Goal: Task Accomplishment & Management: Manage account settings

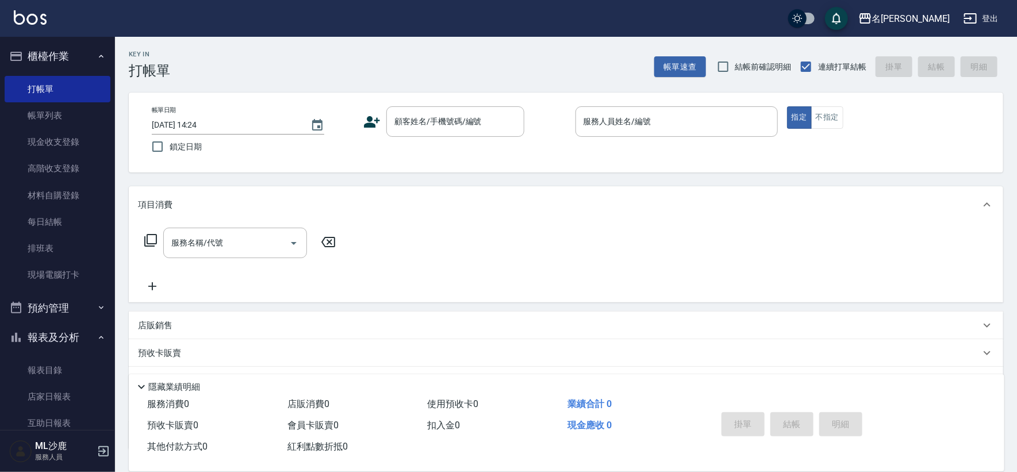
click at [180, 148] on span "鎖定日期" at bounding box center [186, 147] width 32 height 12
click at [170, 148] on input "鎖定日期" at bounding box center [157, 146] width 24 height 24
checkbox input "true"
click at [424, 130] on input "顧客姓名/手機號碼/編號" at bounding box center [446, 121] width 110 height 20
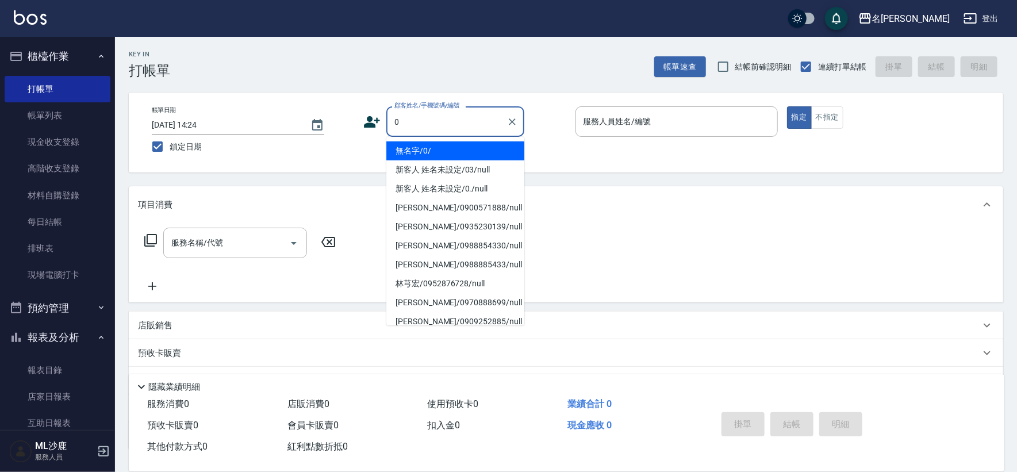
type input "無名字/0/"
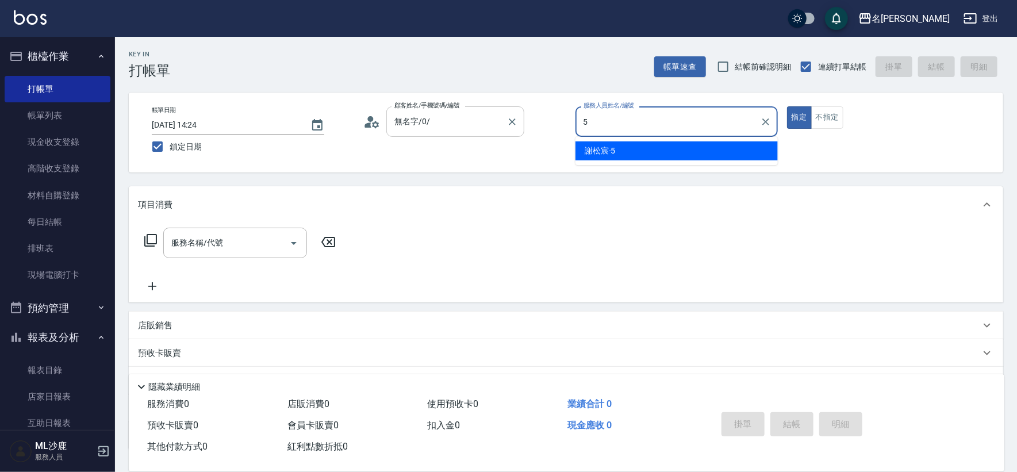
type input "[PERSON_NAME]-5"
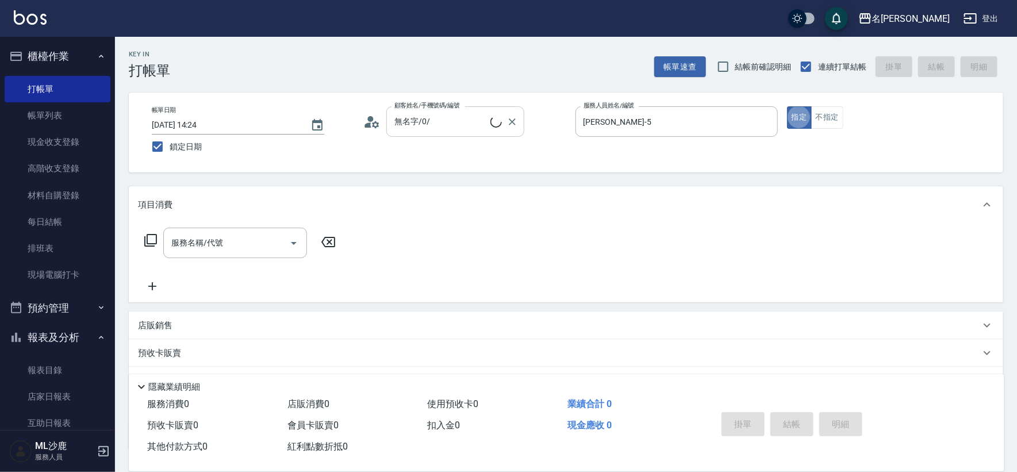
type button "true"
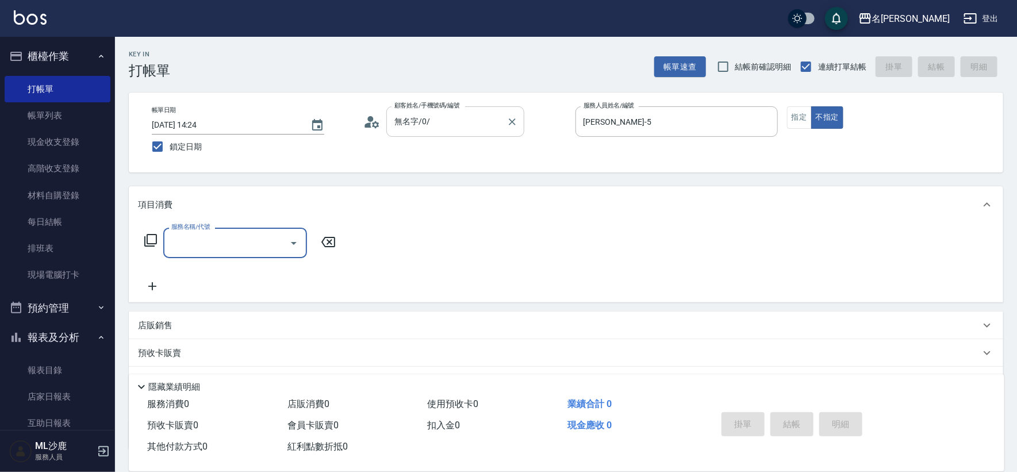
type input "+"
type input "304"
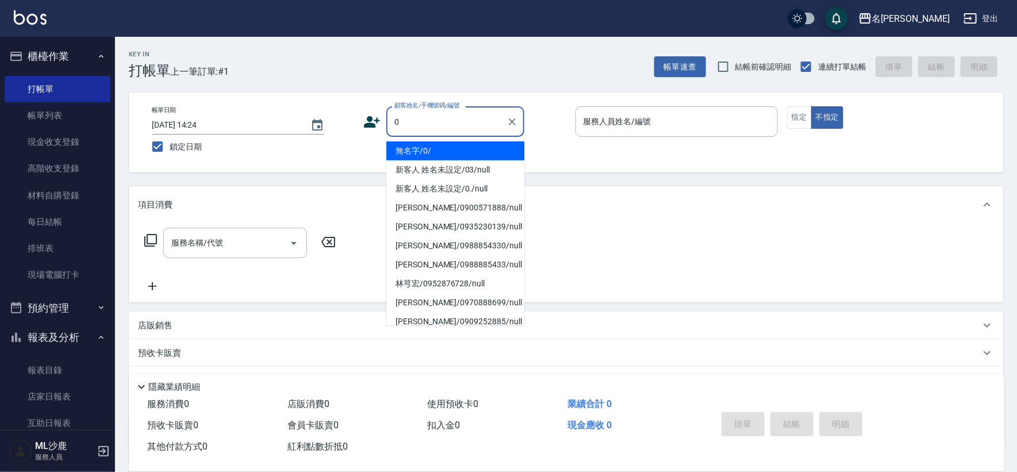
type input "無名字/0/"
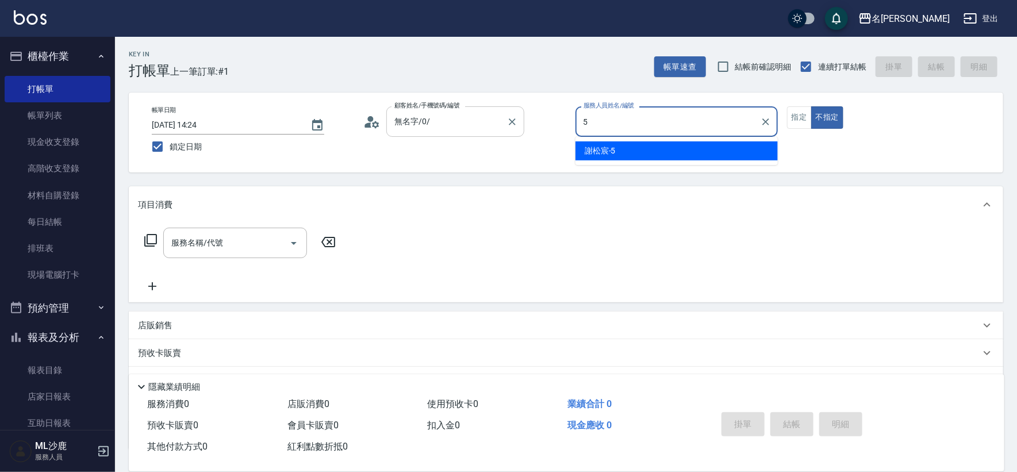
type input "[PERSON_NAME]-5"
type button "false"
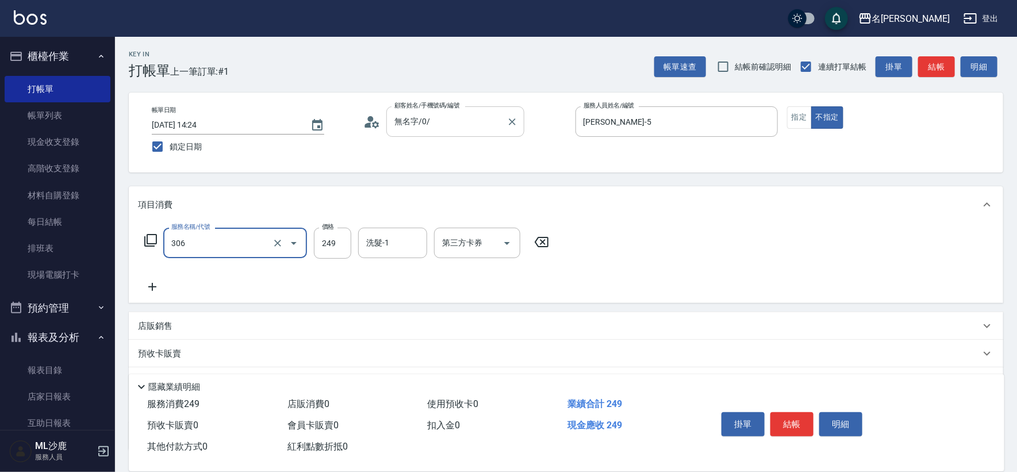
type input "剪髮(306)"
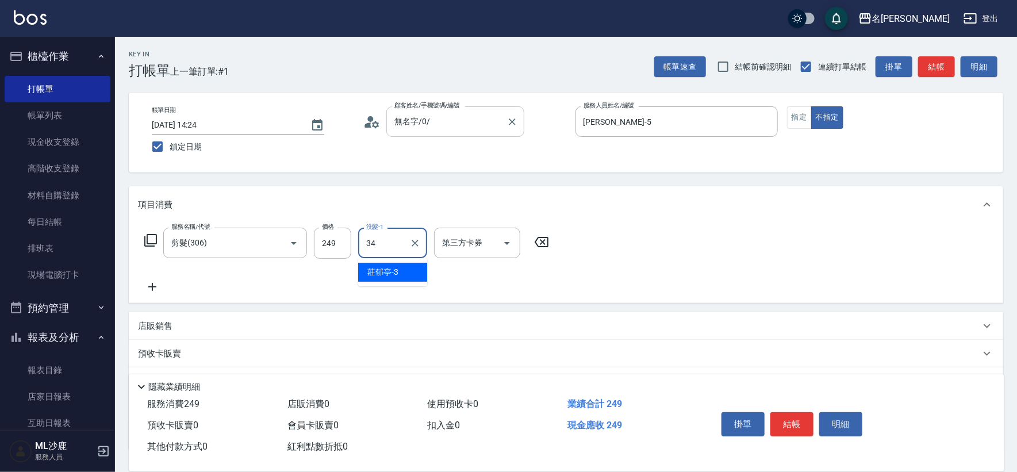
type input "[PERSON_NAME]-34"
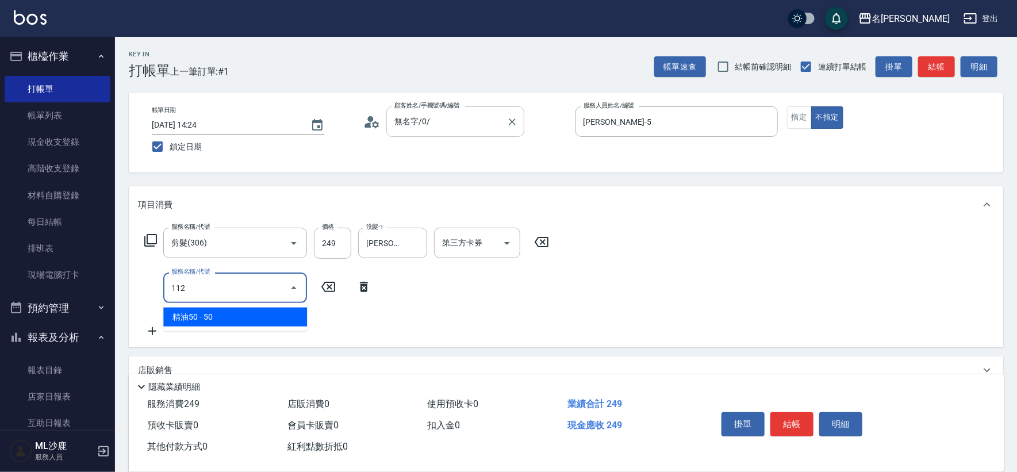
type input "精油50(112)"
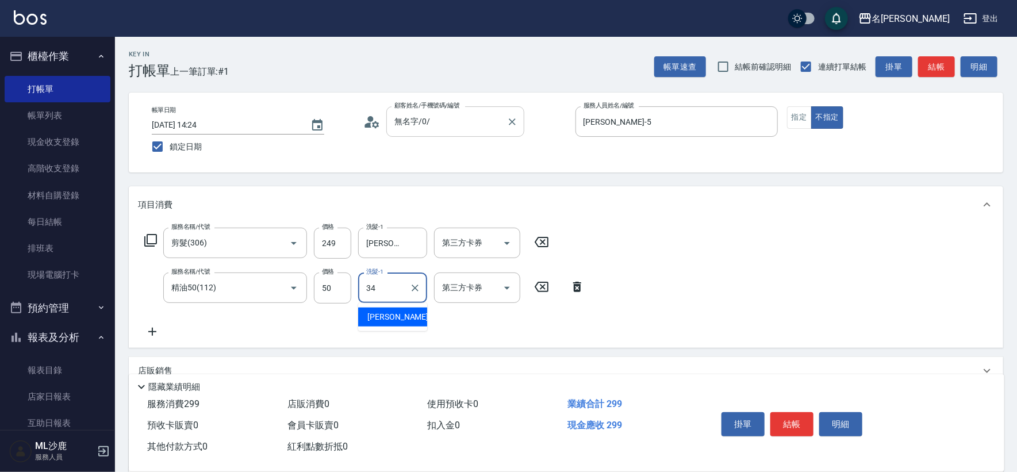
type input "[PERSON_NAME]-34"
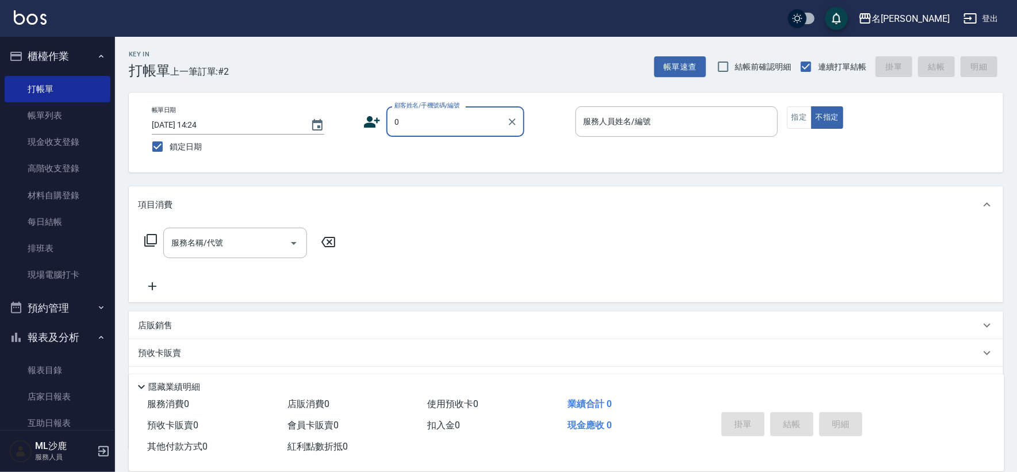
type input "無名字/0/"
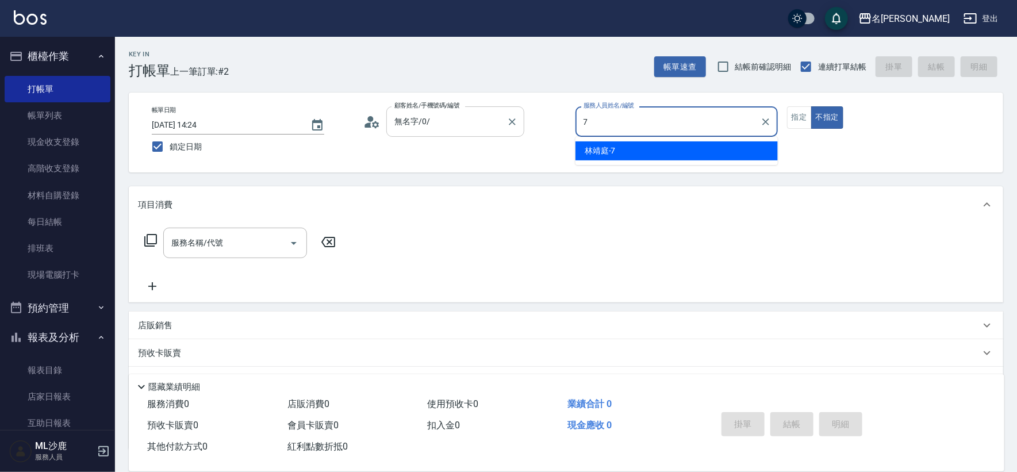
type input "[PERSON_NAME]-7"
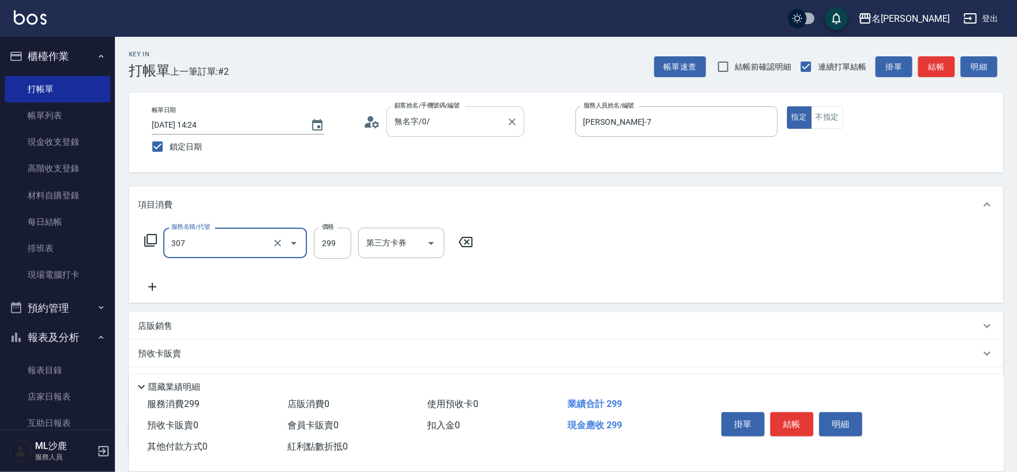
type input "剪髮(307)"
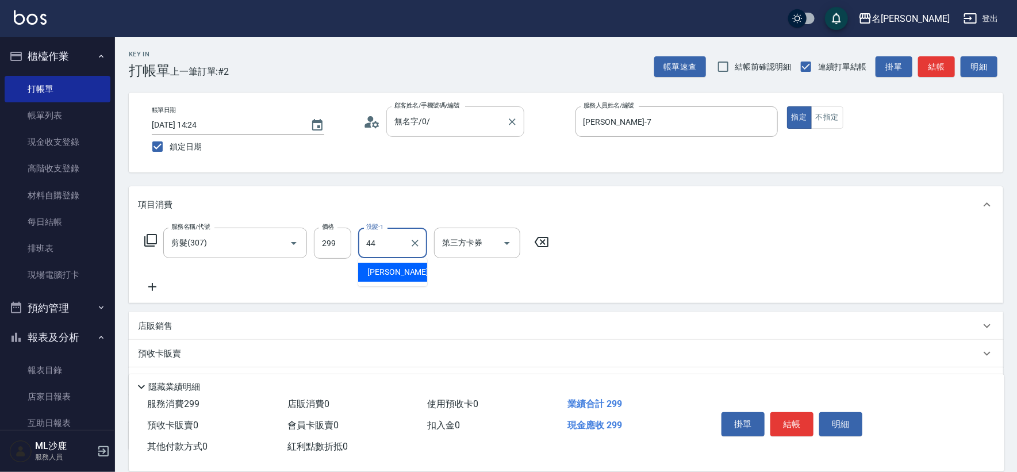
type input "[PERSON_NAME]-44"
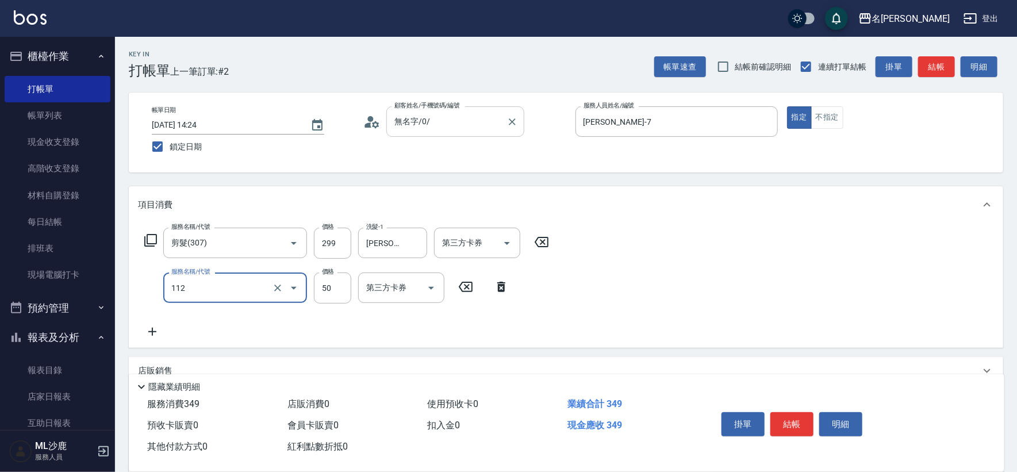
type input "精油50(112)"
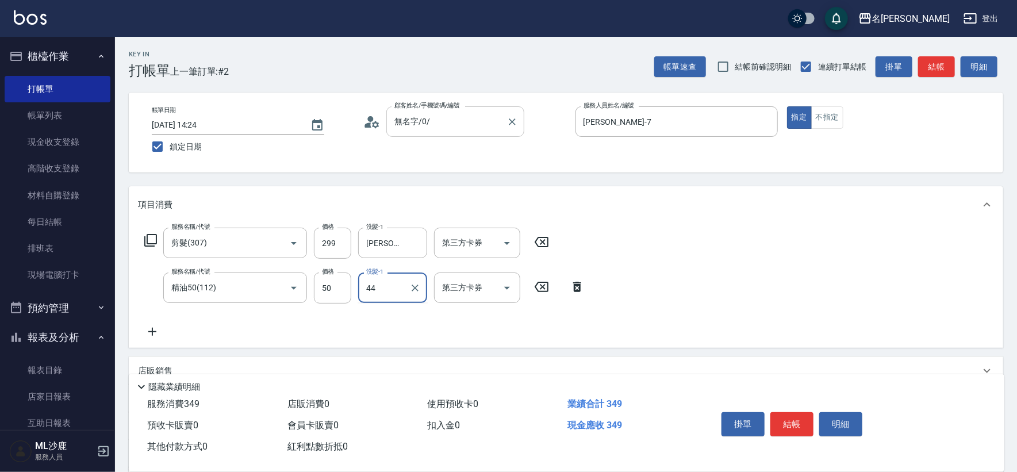
type input "[PERSON_NAME]-44"
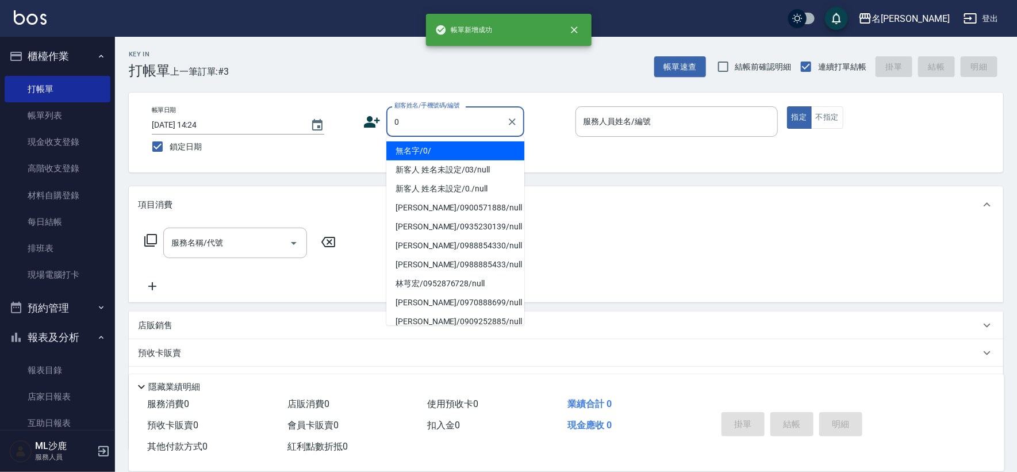
type input "無名字/0/"
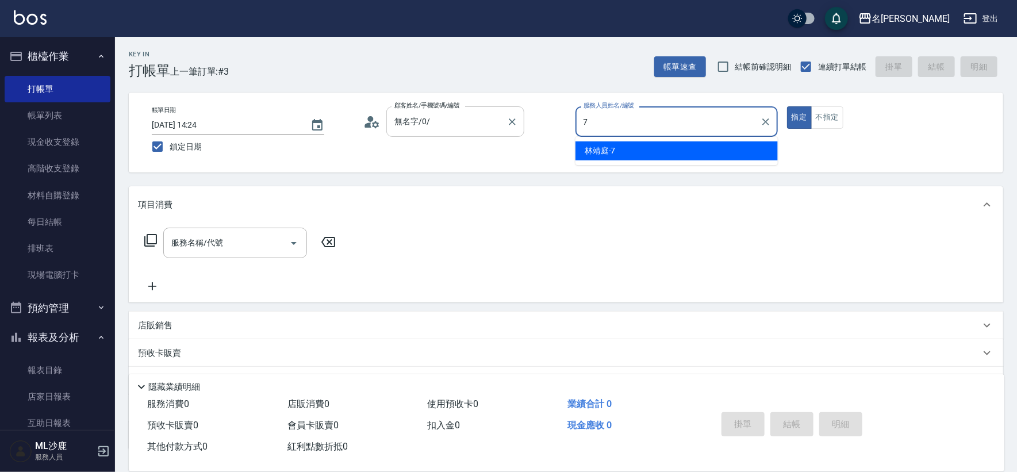
type input "[PERSON_NAME]-7"
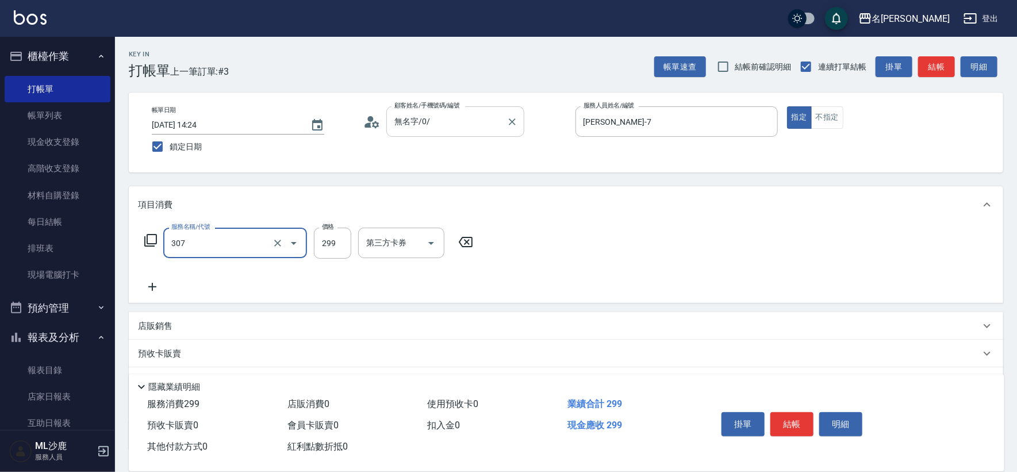
type input "剪髮(307)"
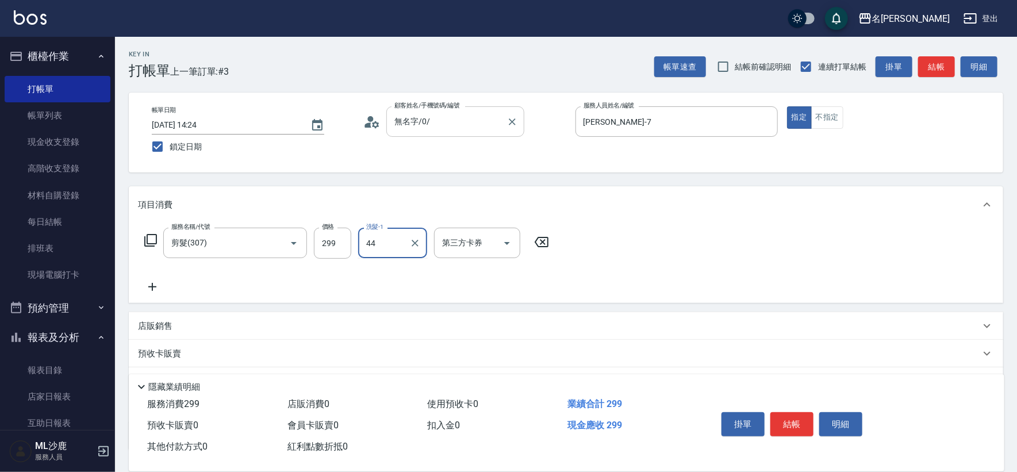
type input "[PERSON_NAME]-44"
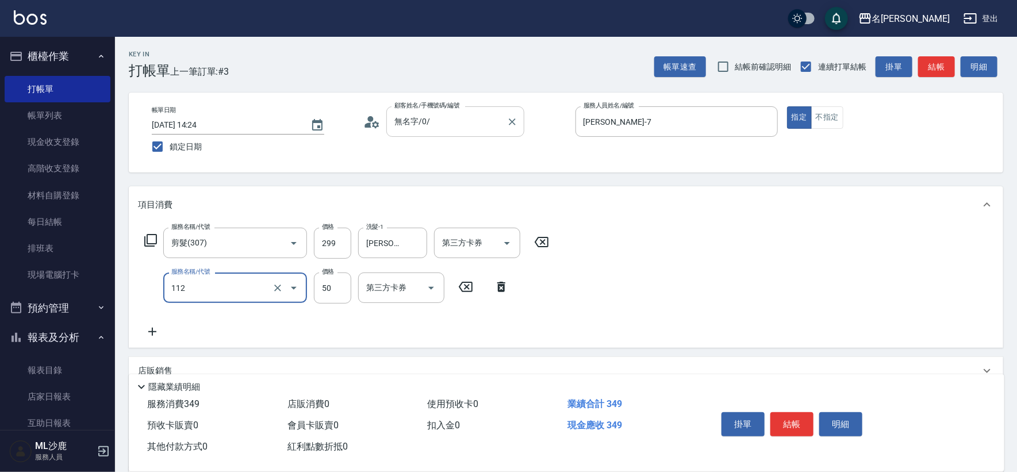
type input "精油50(112)"
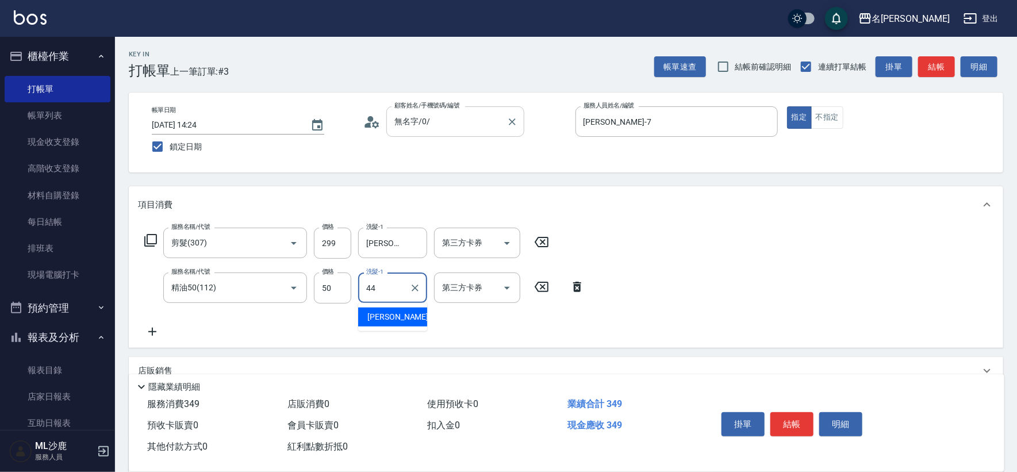
type input "[PERSON_NAME]-44"
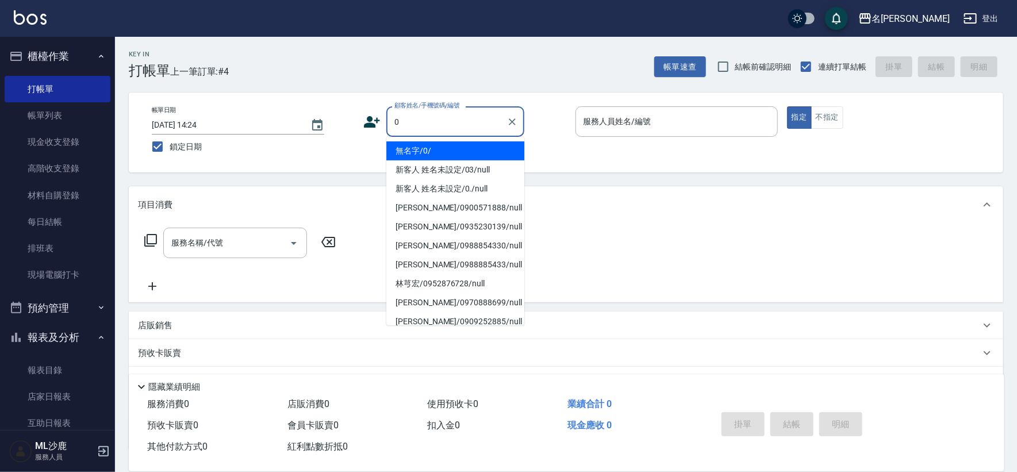
type input "無名字/0/"
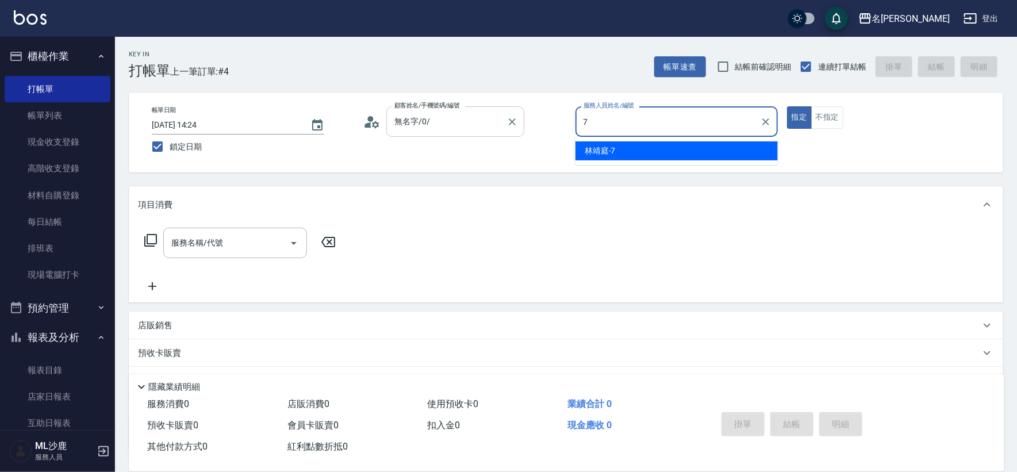
type input "[PERSON_NAME]-7"
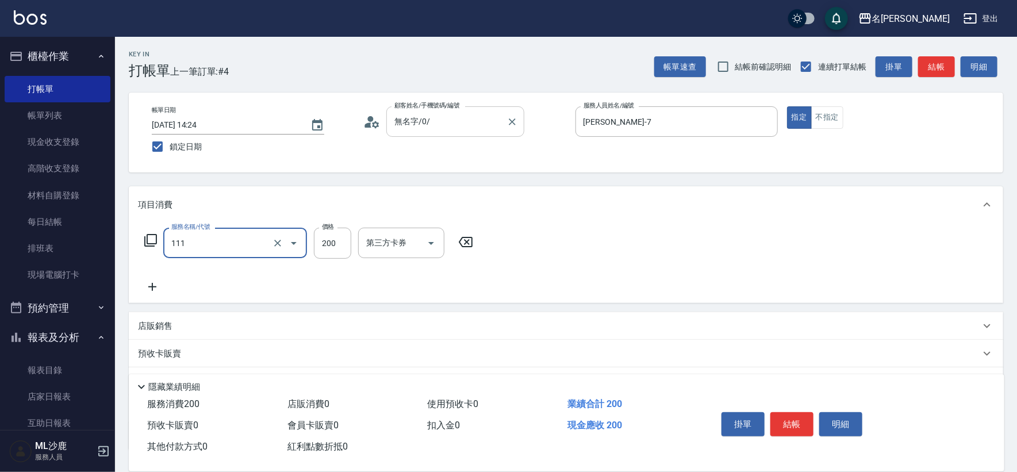
type input "200(111)"
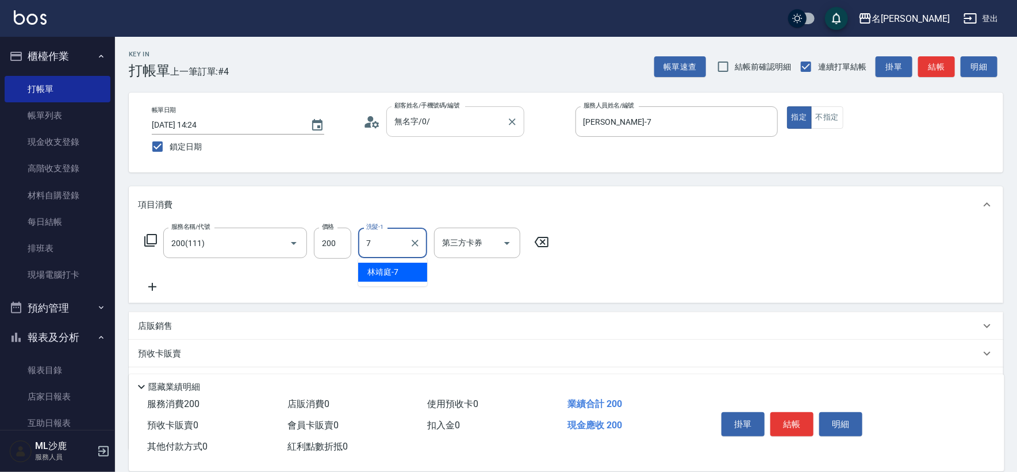
type input "[PERSON_NAME]-7"
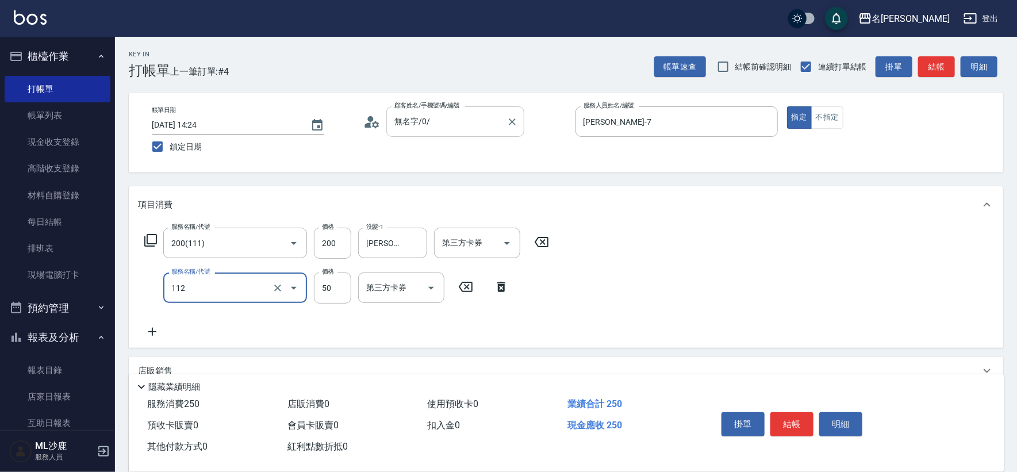
type input "精油50(112)"
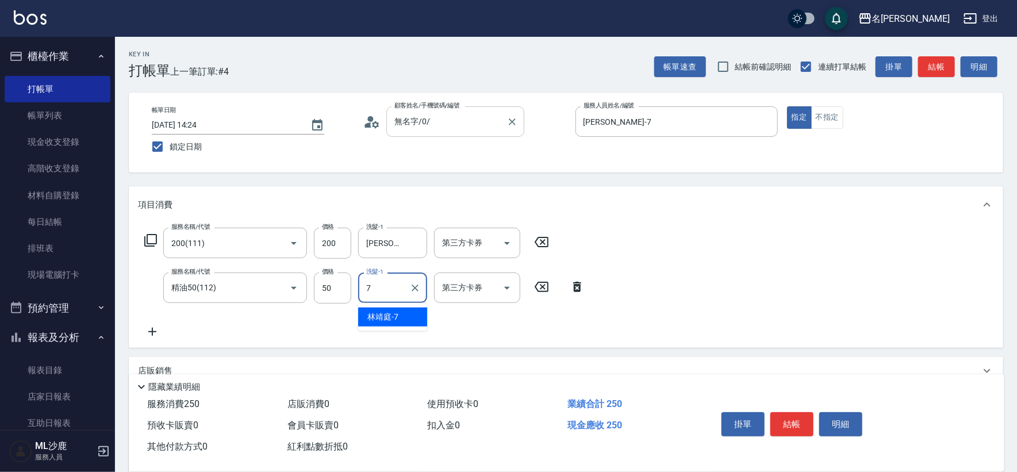
type input "[PERSON_NAME]-7"
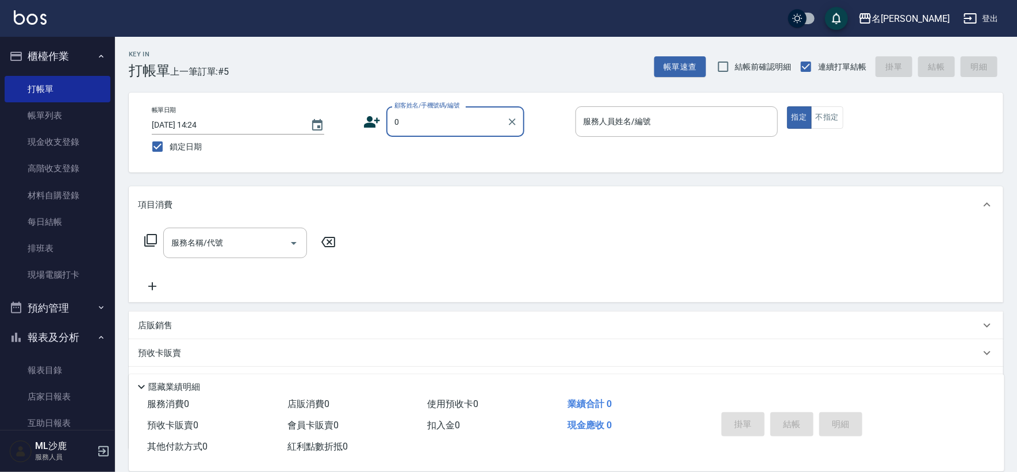
type input "無名字/0/"
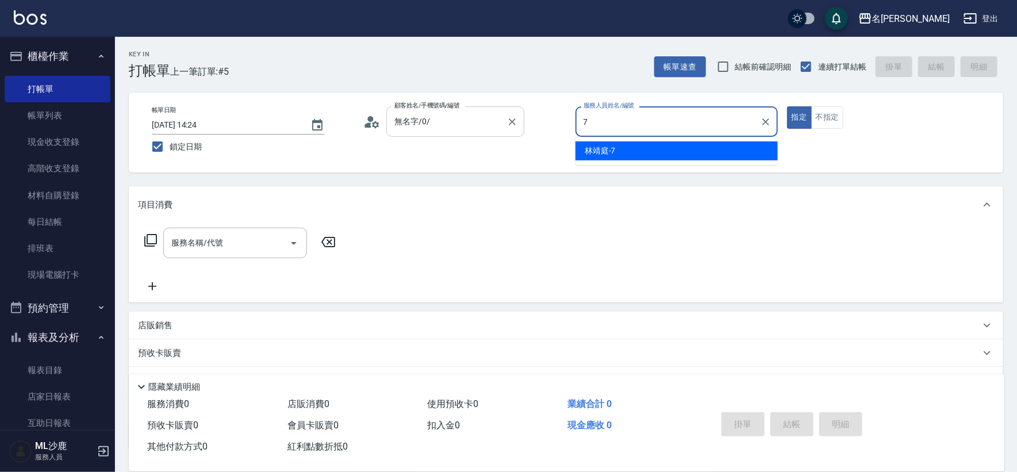
type input "[PERSON_NAME]-7"
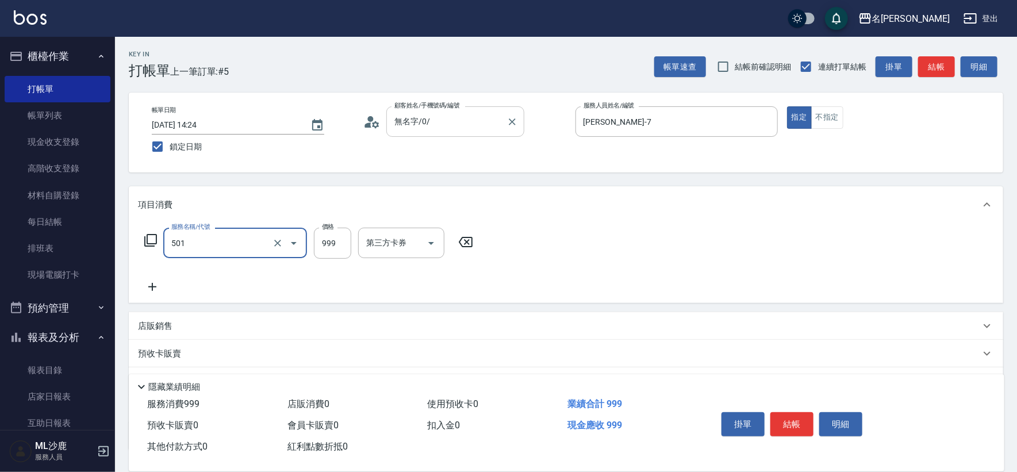
type input "染髮(501)"
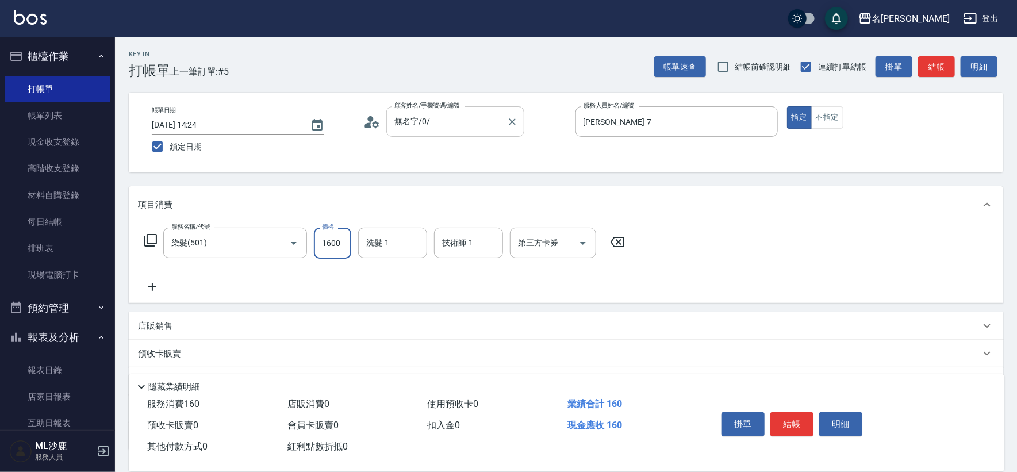
type input "1600"
type input "[PERSON_NAME]-34"
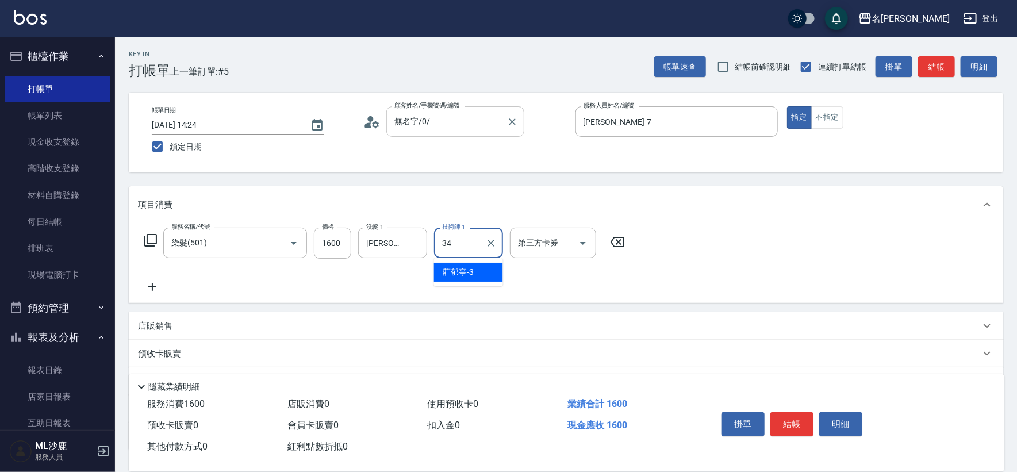
type input "[PERSON_NAME]-34"
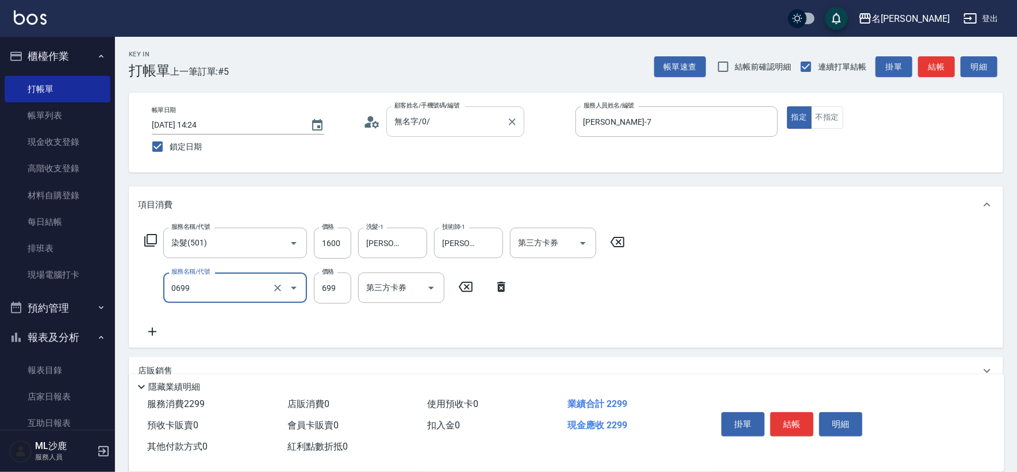
type input "精油SPA(0699)"
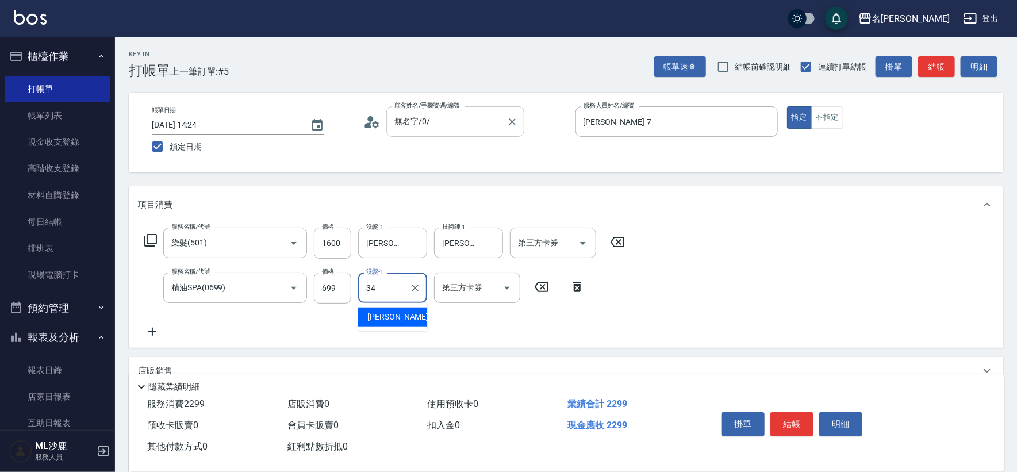
type input "[PERSON_NAME]-34"
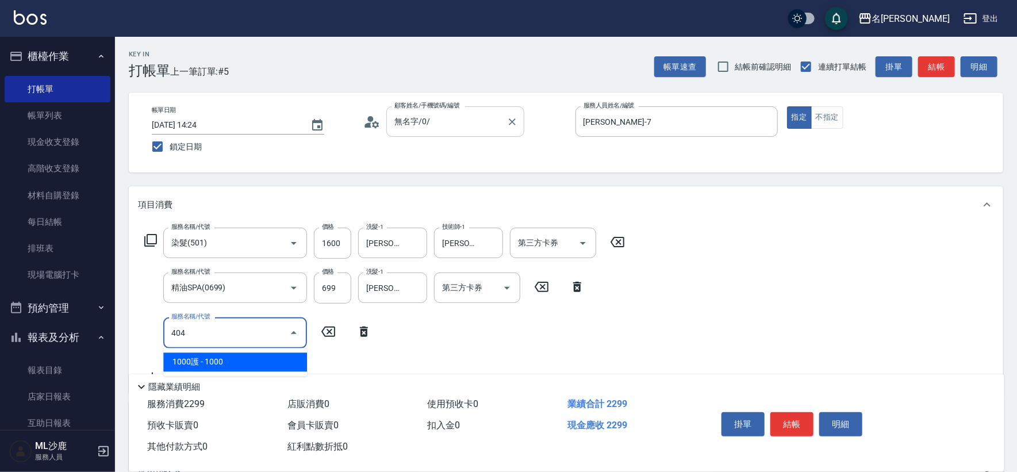
type input "1000護(404)"
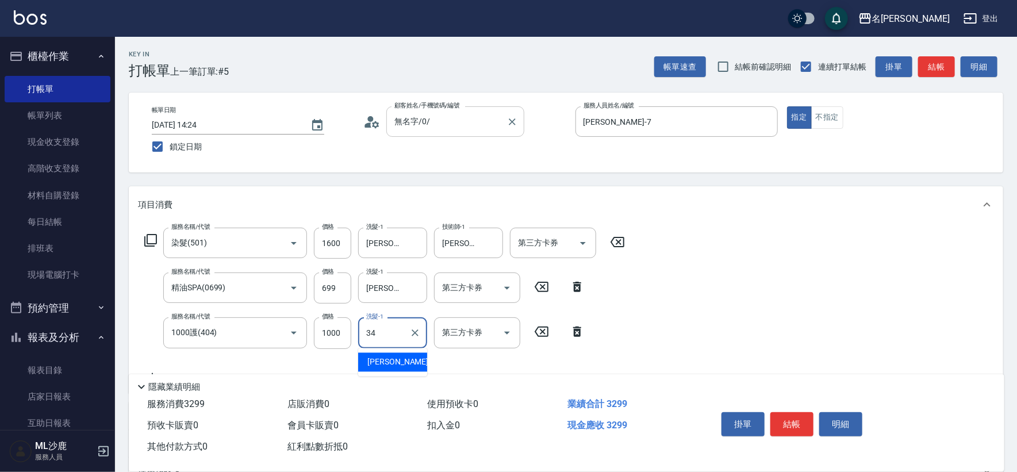
type input "[PERSON_NAME]-34"
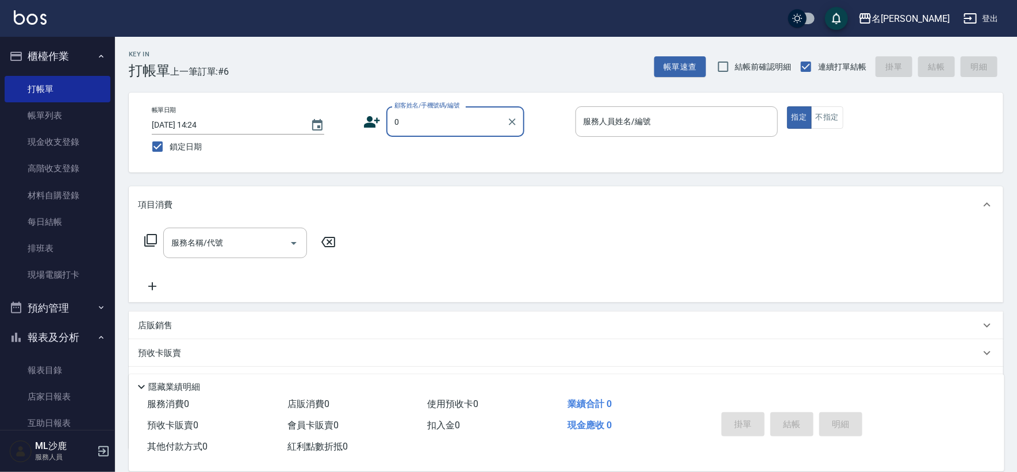
type input "無名字/0/"
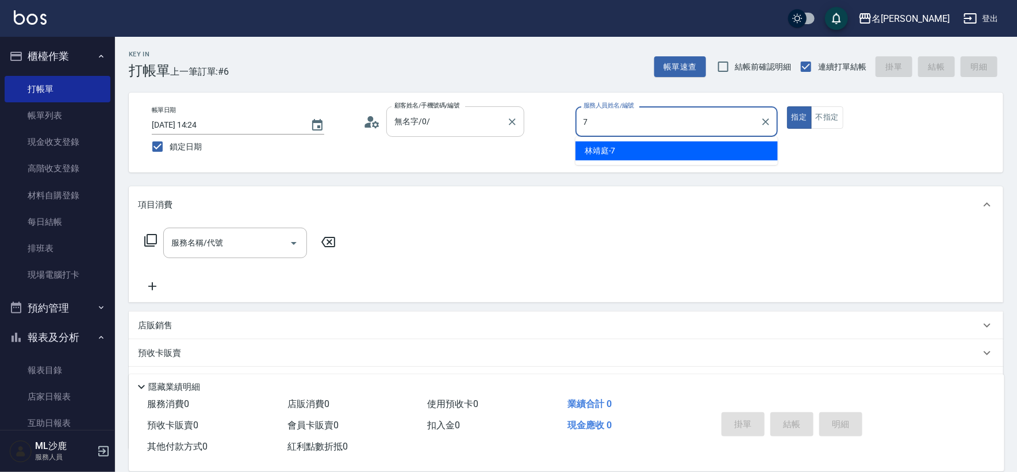
type input "[PERSON_NAME]-7"
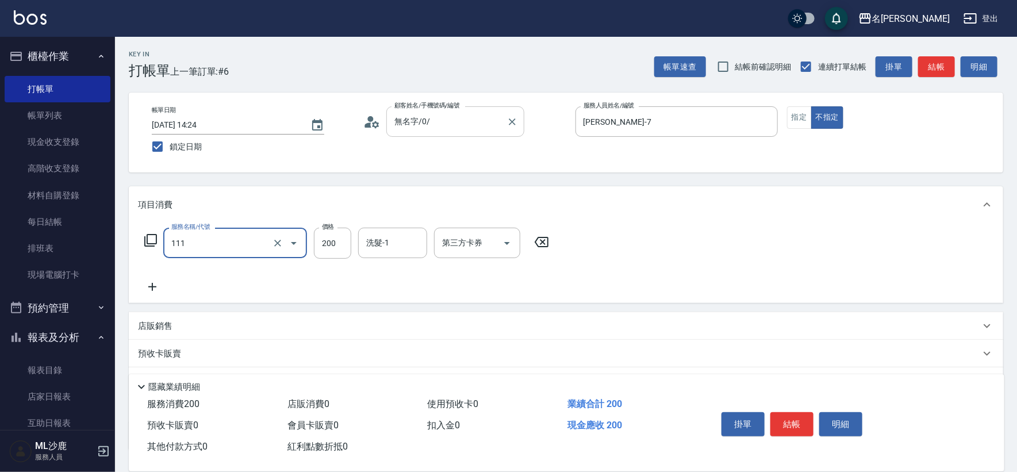
type input "200(111)"
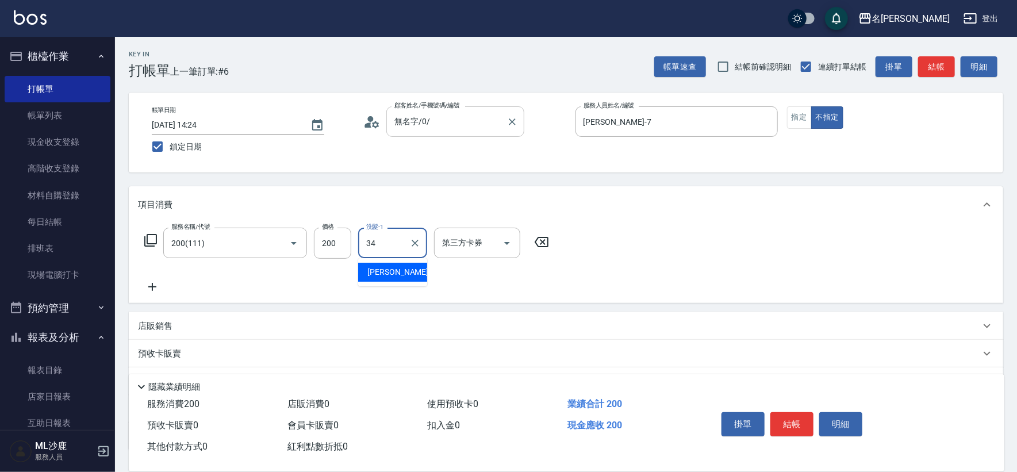
type input "[PERSON_NAME]-34"
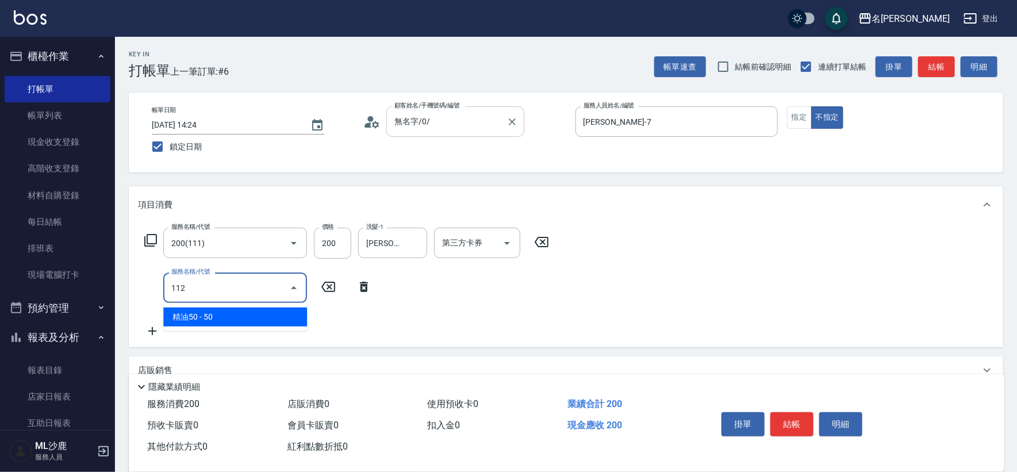
type input "精油50(112)"
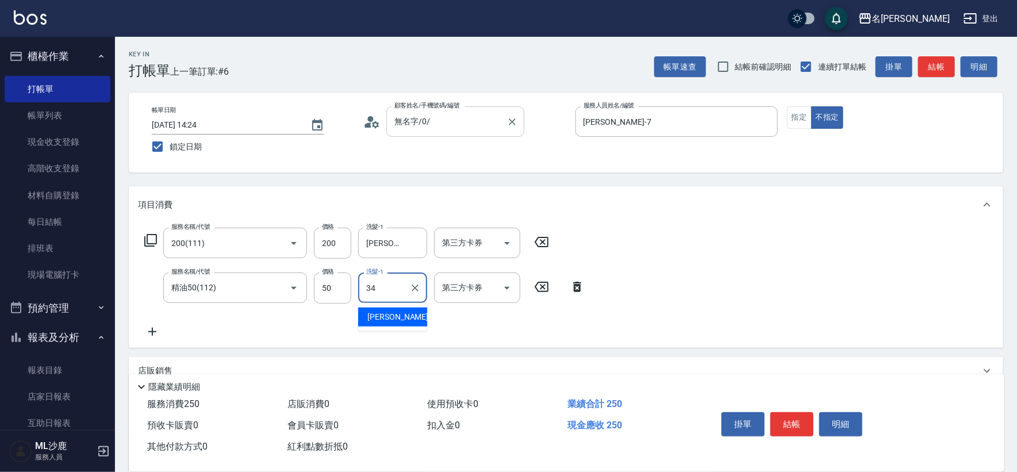
type input "[PERSON_NAME]-34"
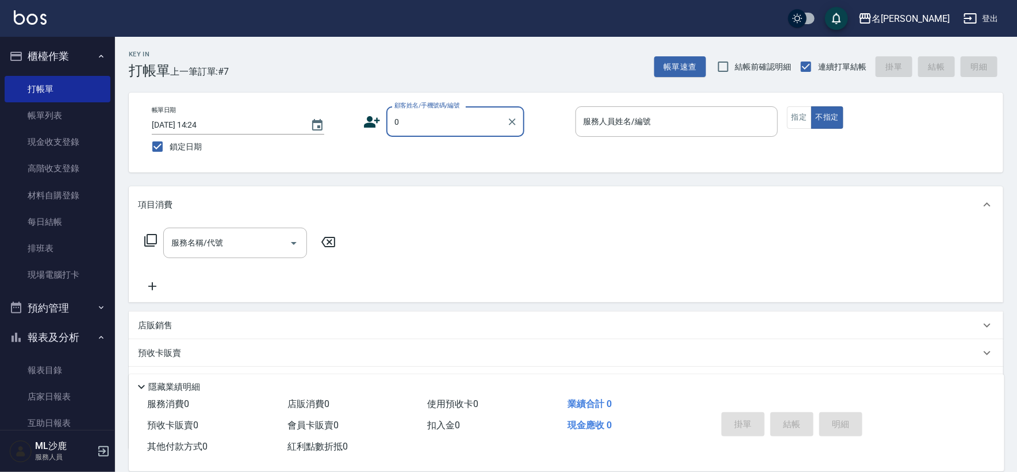
type input "無名字/0/"
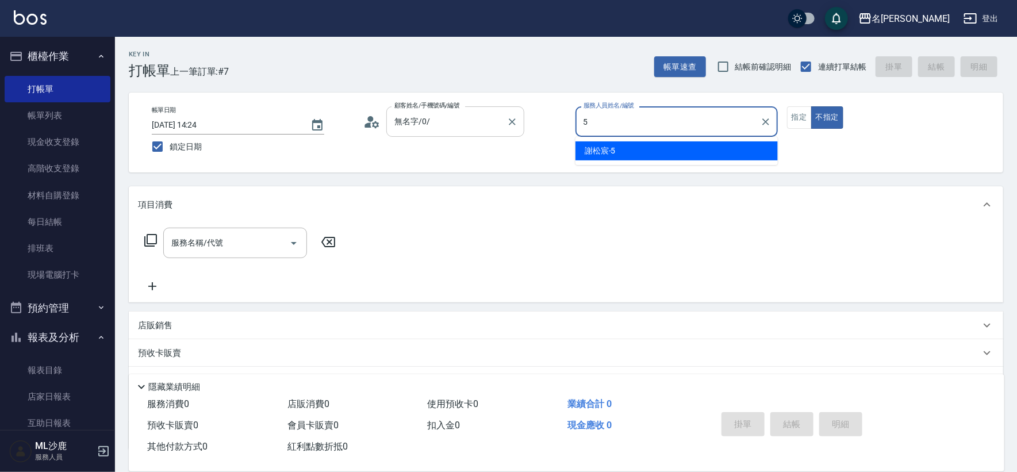
type input "[PERSON_NAME]-5"
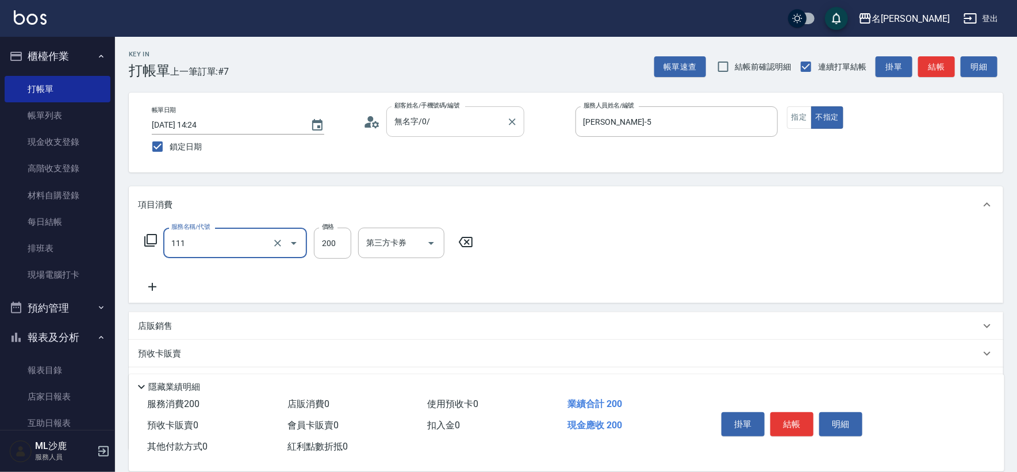
type input "200(111)"
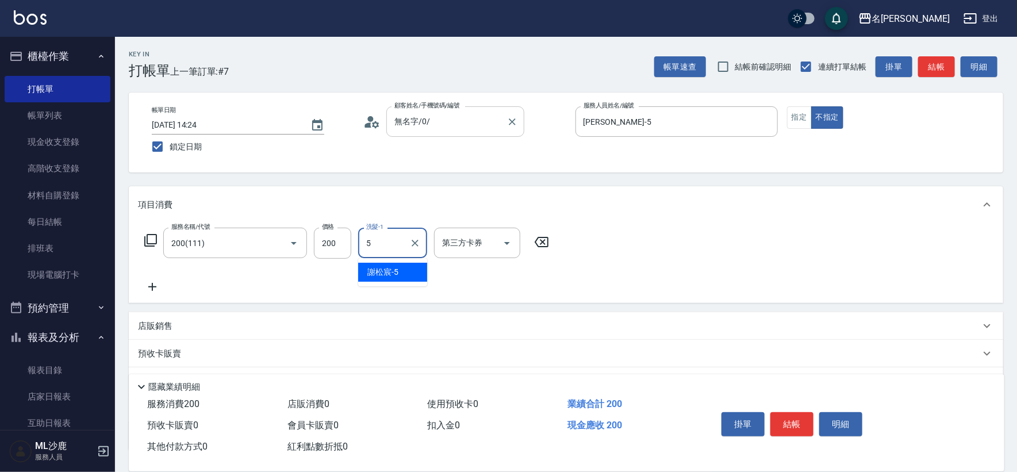
type input "[PERSON_NAME]-5"
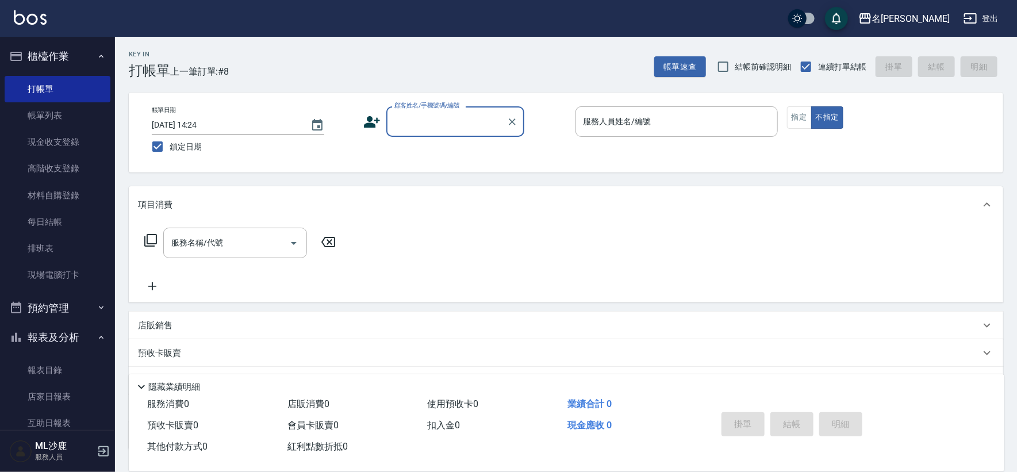
type input "7"
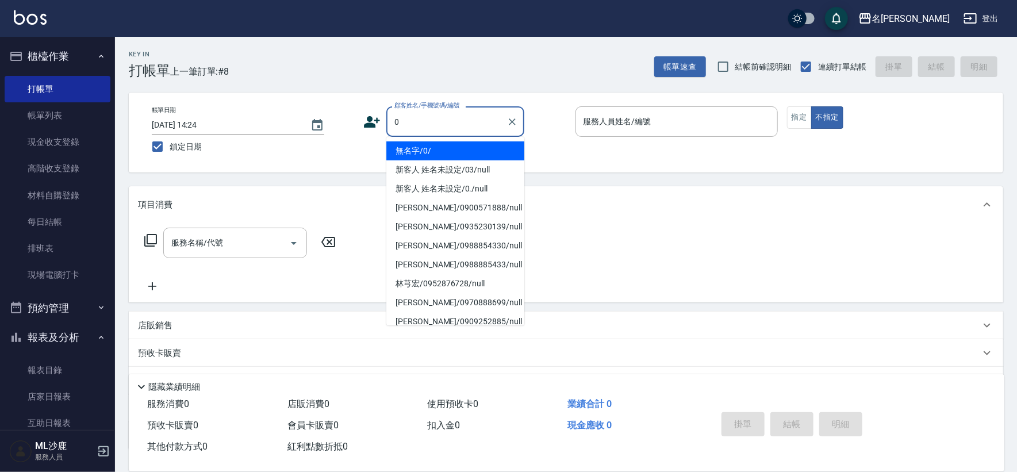
type input "無名字/0/"
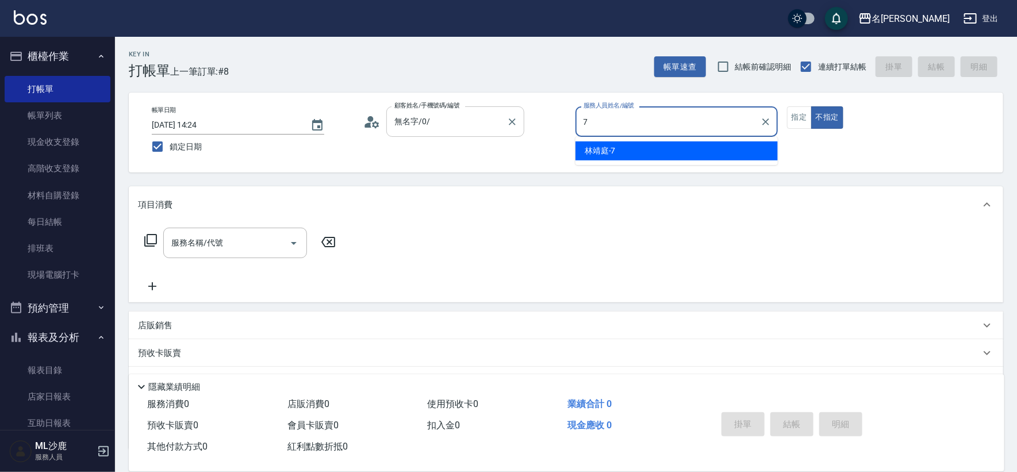
type input "[PERSON_NAME]-7"
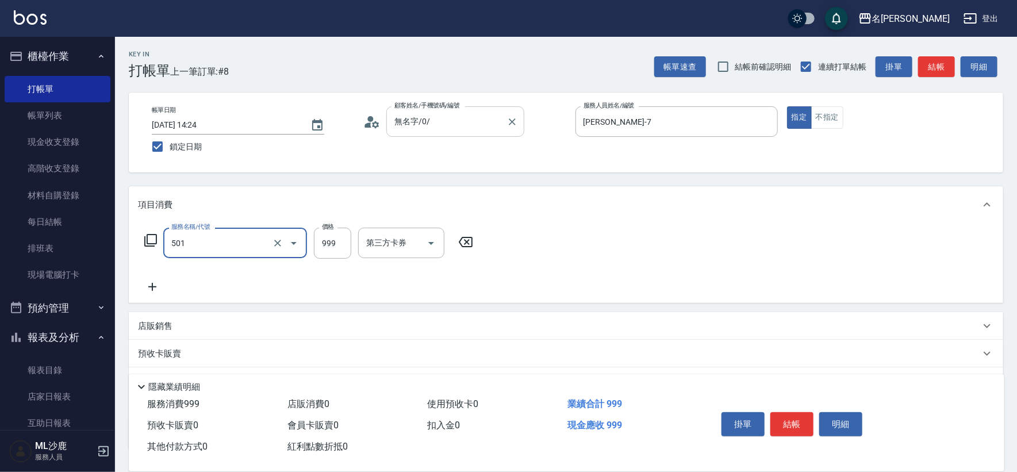
type input "染髮(501)"
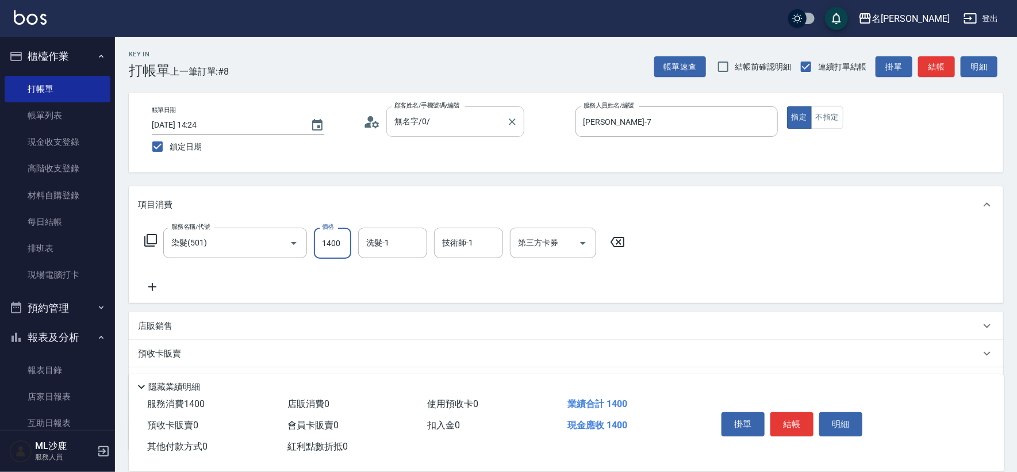
type input "1400"
type input "[PERSON_NAME]-34"
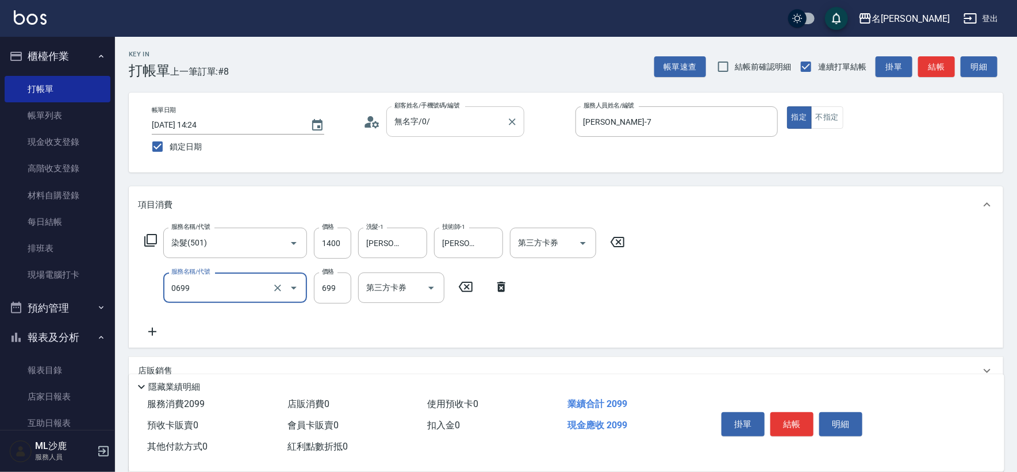
type input "精油SPA(0699)"
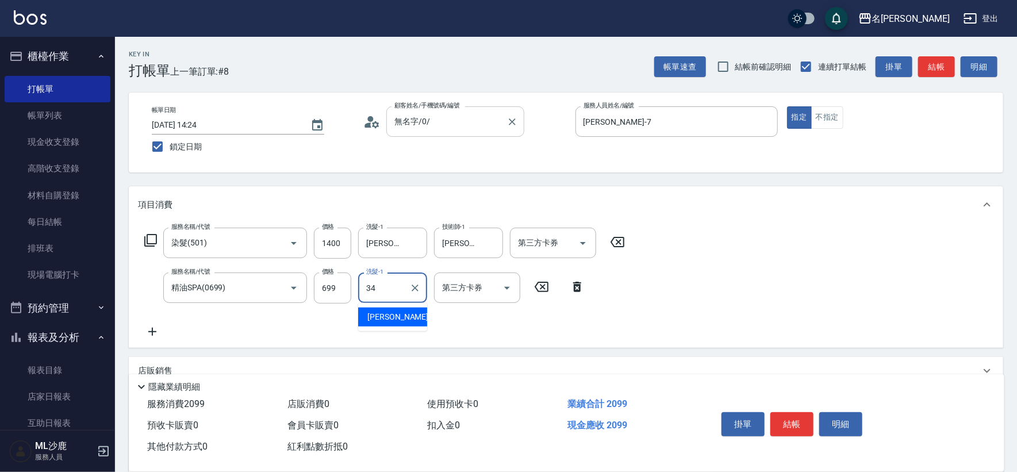
type input "[PERSON_NAME]-34"
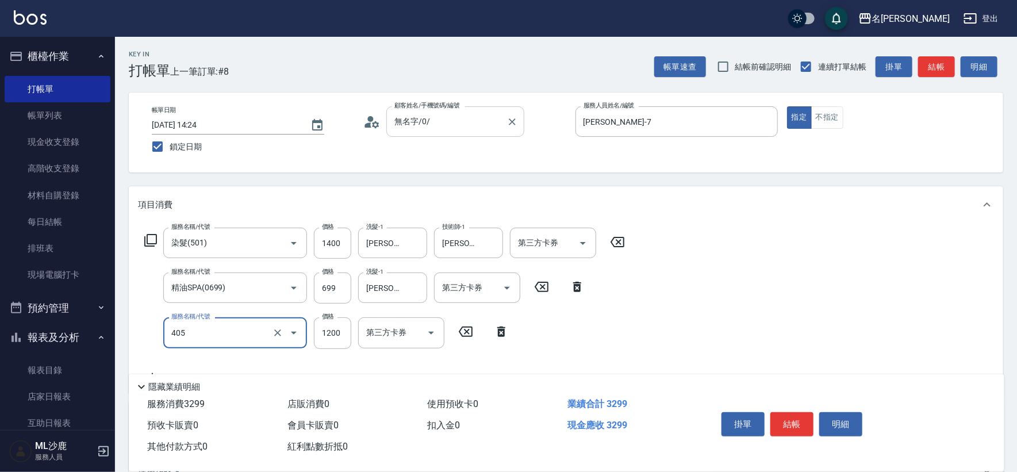
type input "1200護(405)"
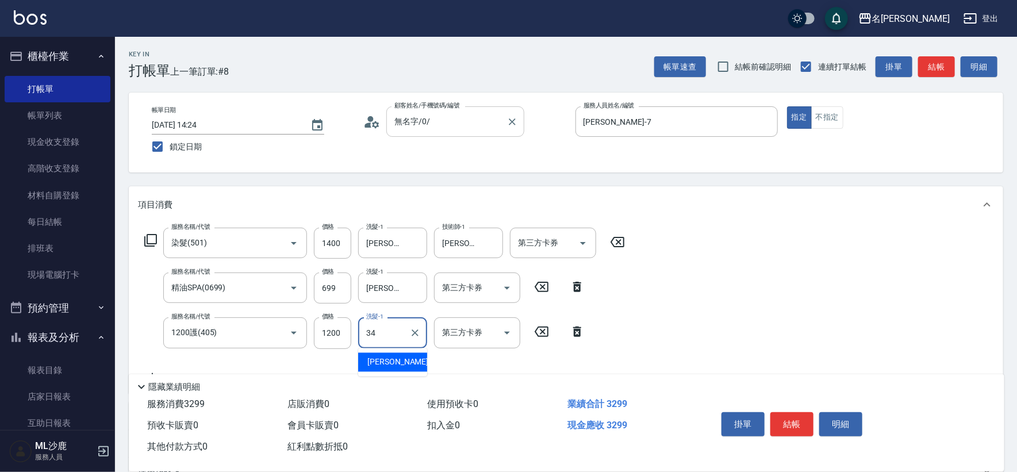
type input "[PERSON_NAME]-34"
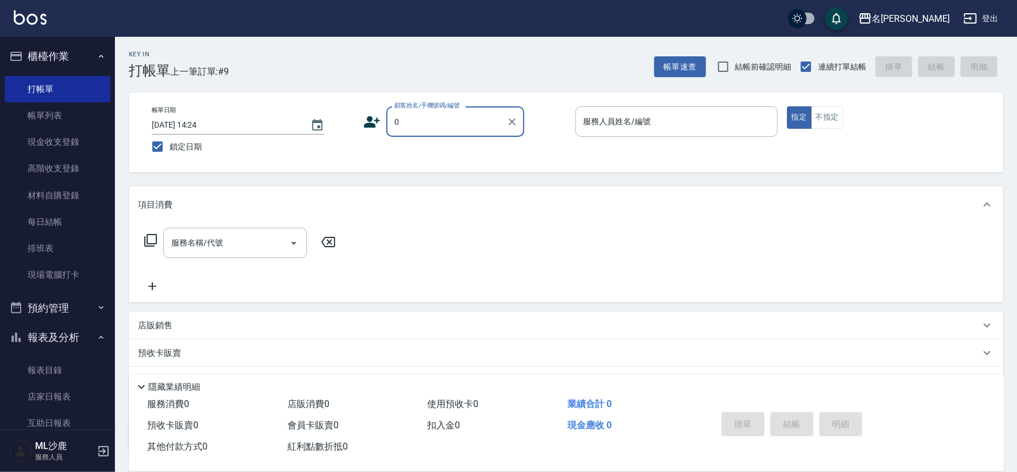
type input "無名字/0/"
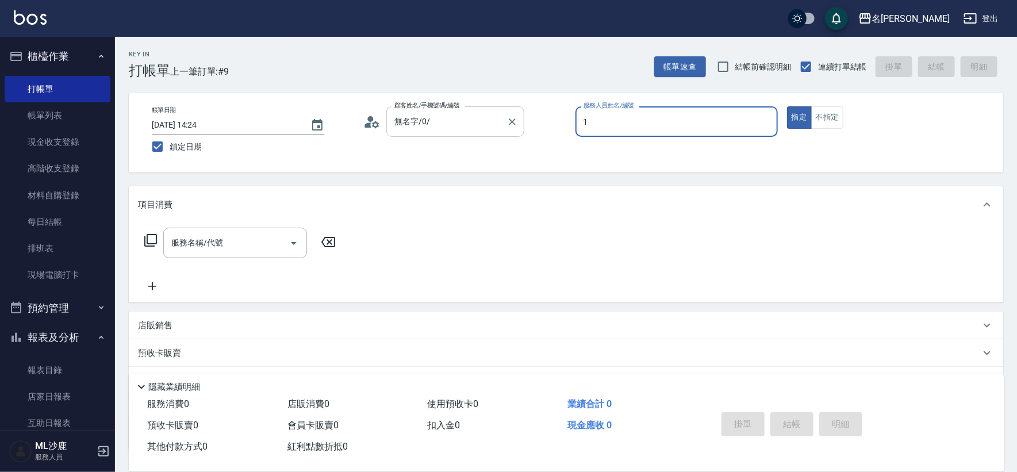
type input "[PERSON_NAME]1"
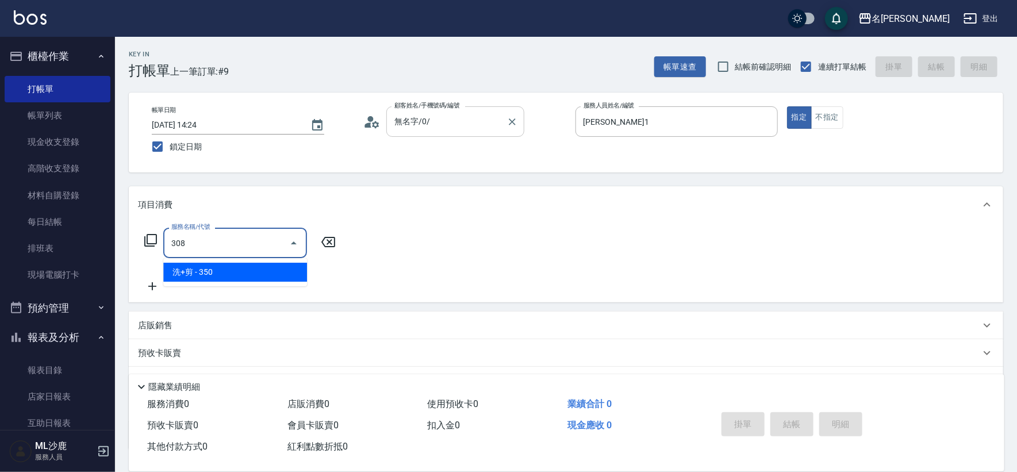
type input "洗+剪(308)"
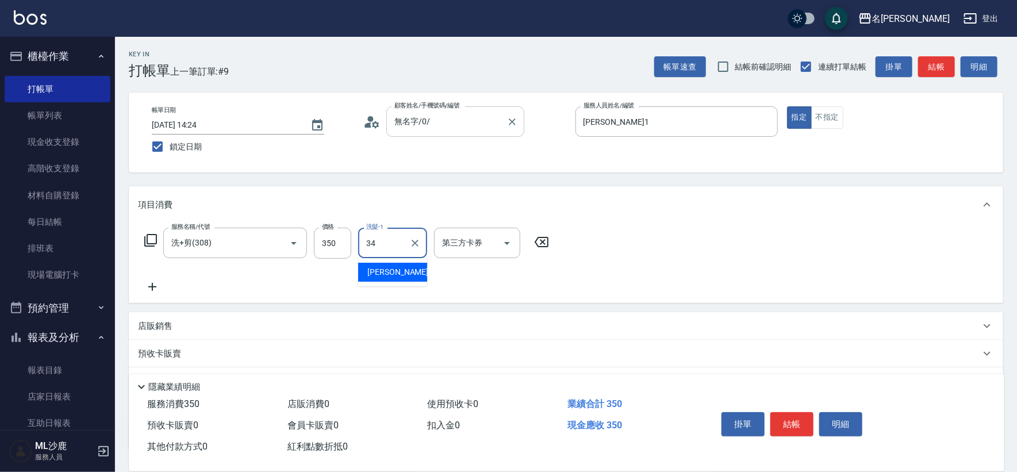
type input "[PERSON_NAME]-34"
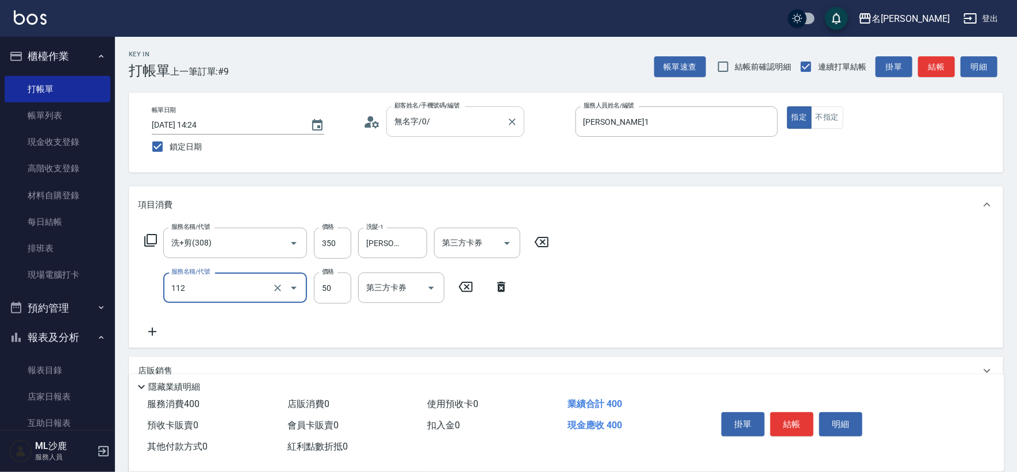
type input "精油50(112)"
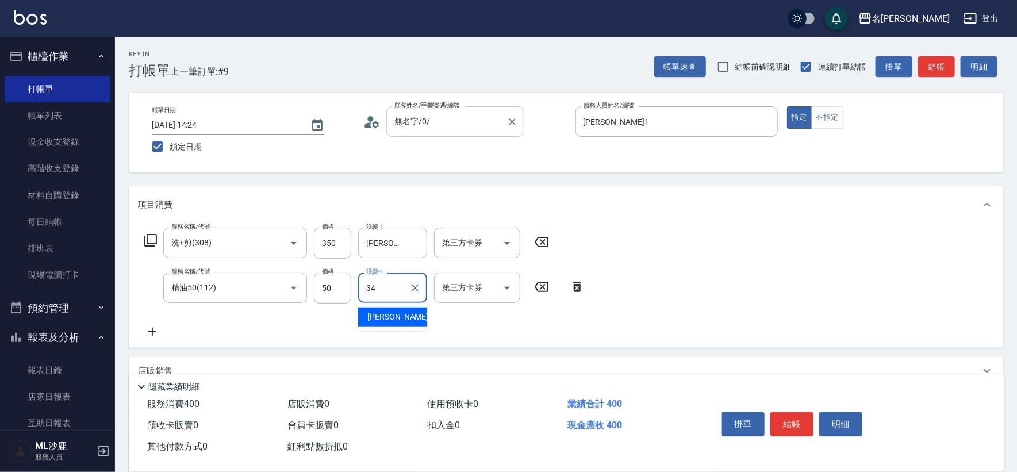
type input "[PERSON_NAME]-34"
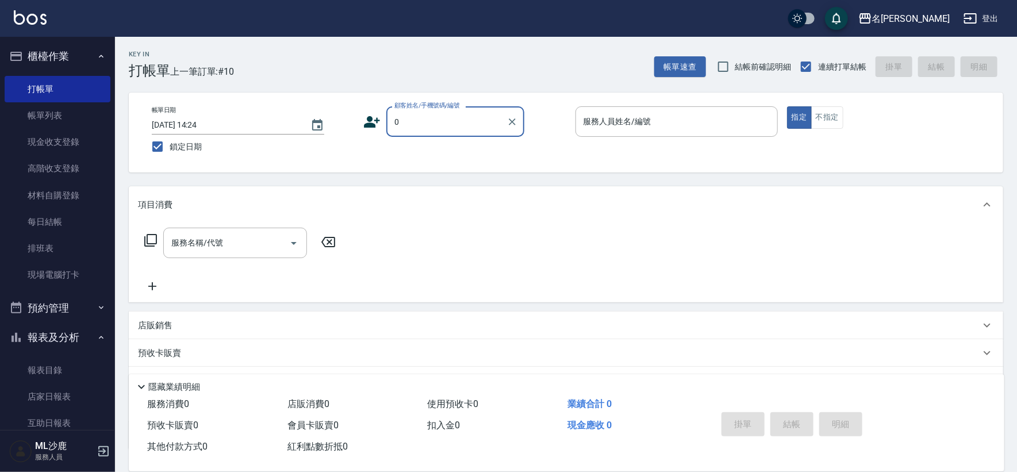
type input "無名字/0/"
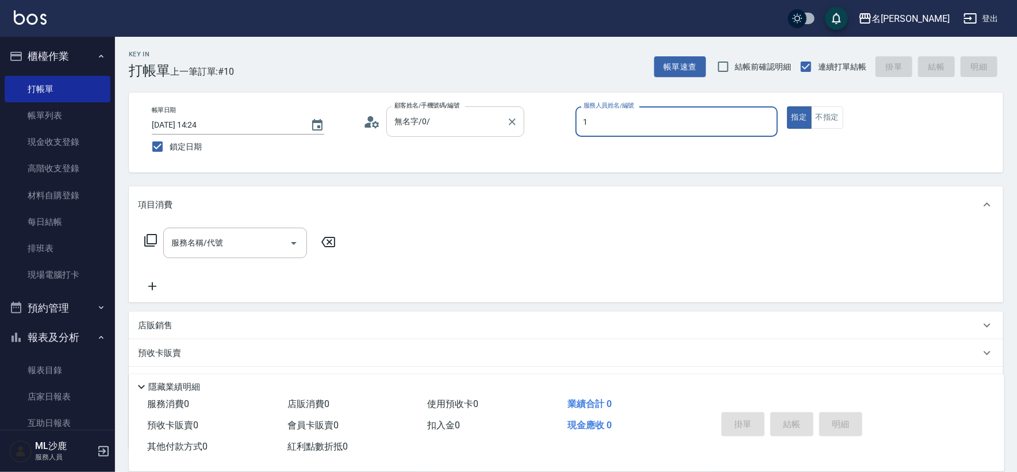
type input "[PERSON_NAME]1"
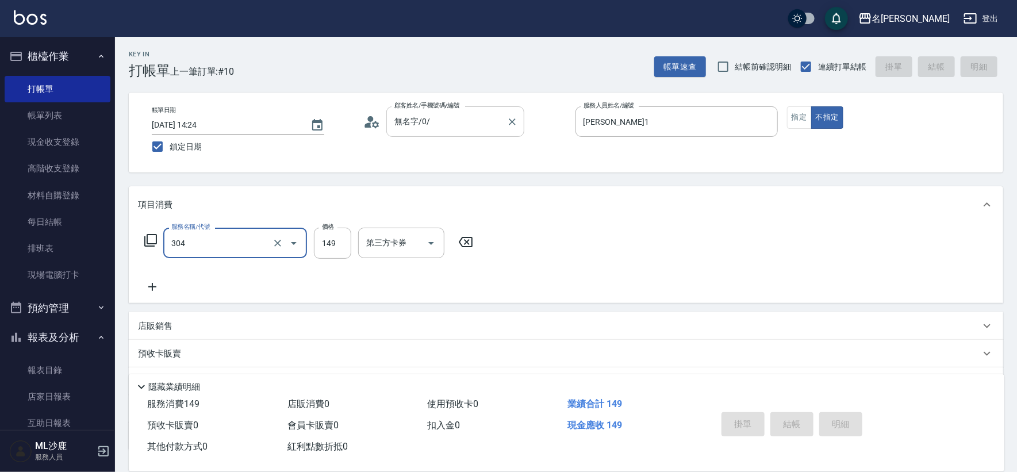
type input "304"
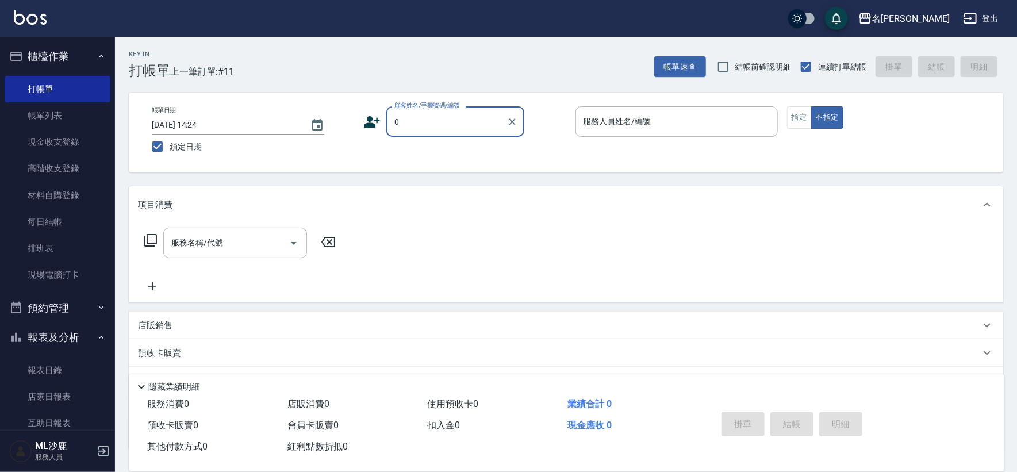
type input "無名字/0/"
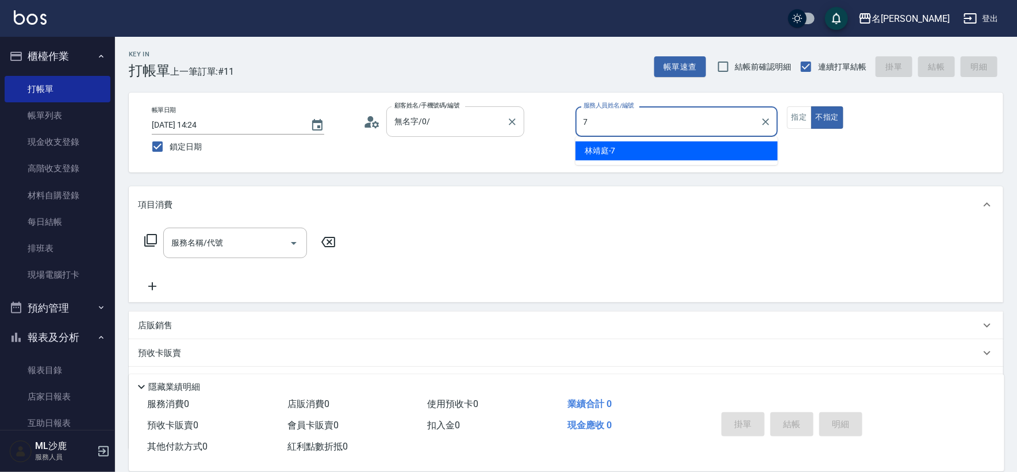
type input "[PERSON_NAME]-7"
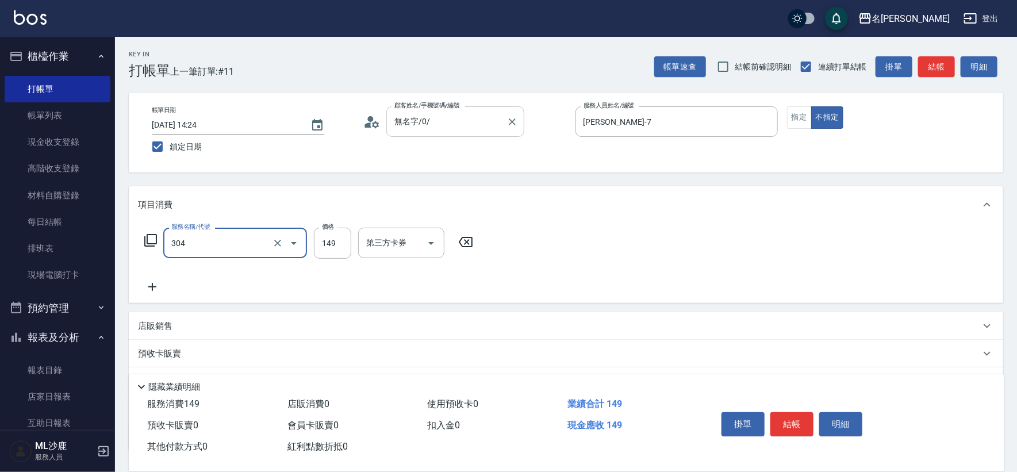
type input "剪髮(304)"
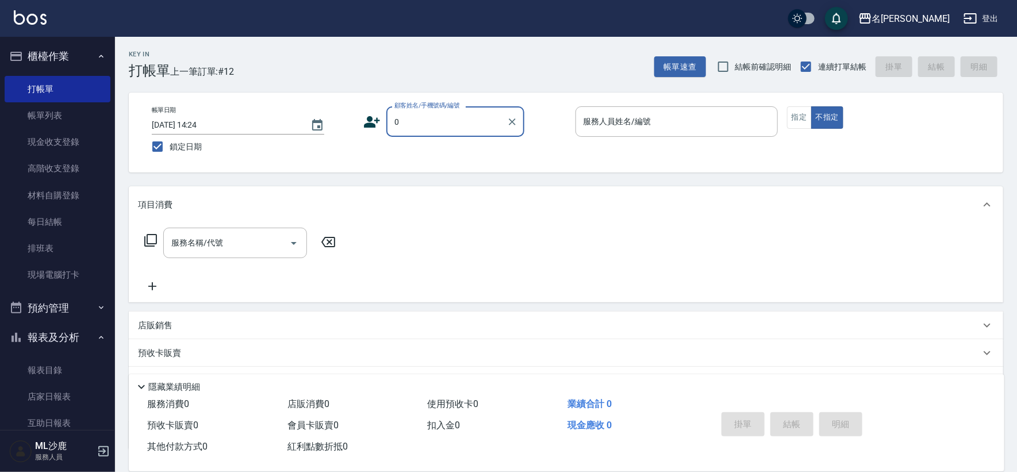
type input "無名字/0/"
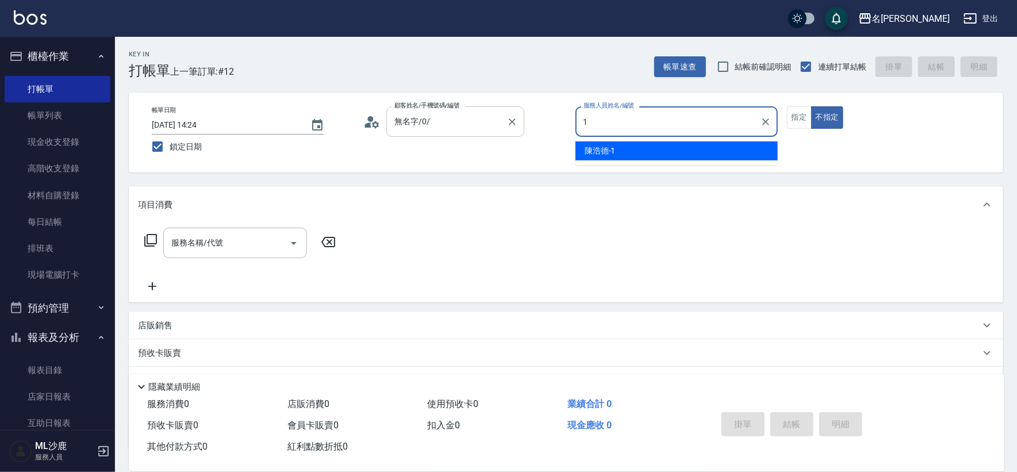
type input "[PERSON_NAME]1"
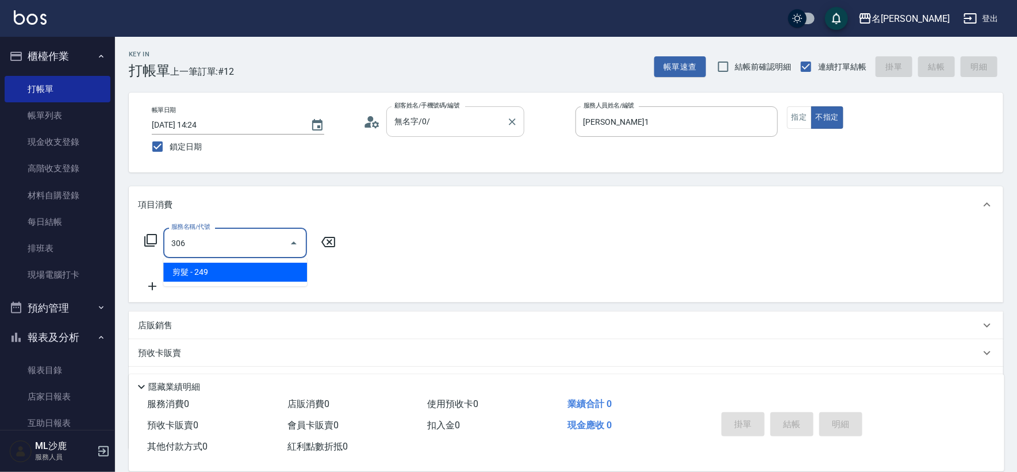
type input "剪髮(306)"
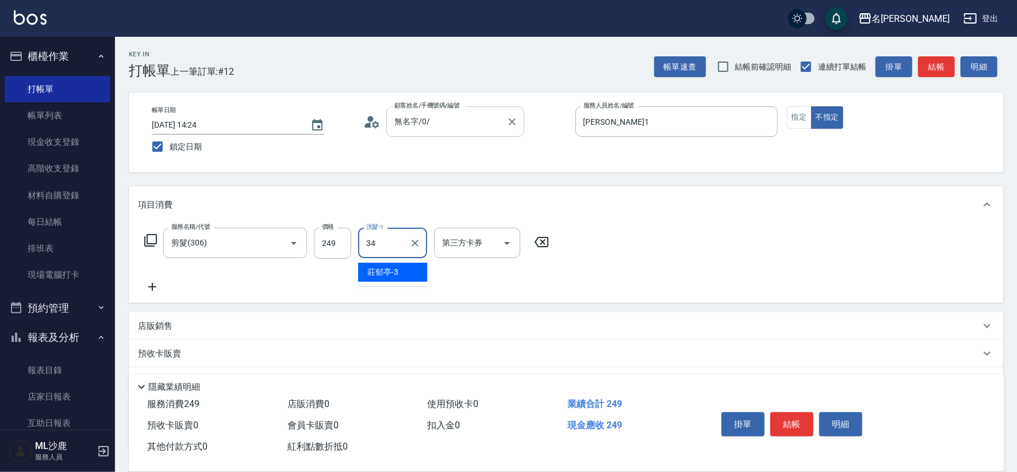
type input "[PERSON_NAME]-34"
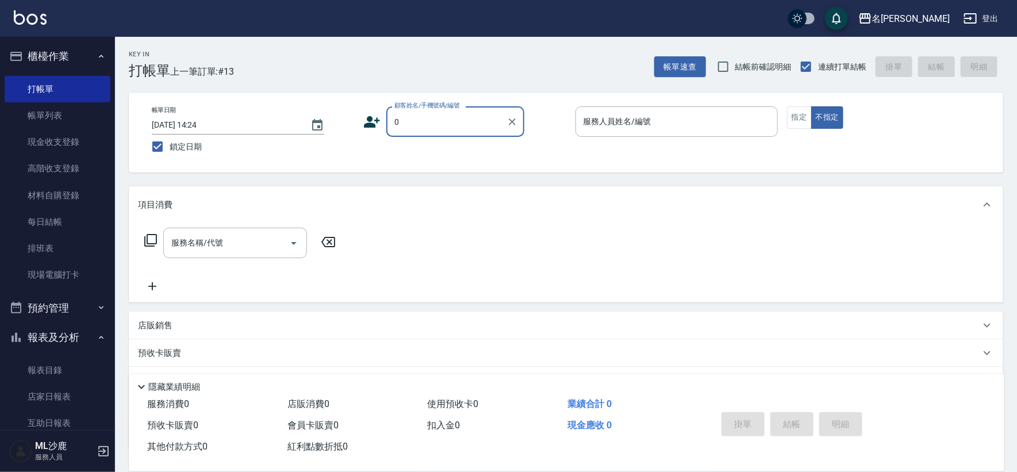
type input "無名字/0/"
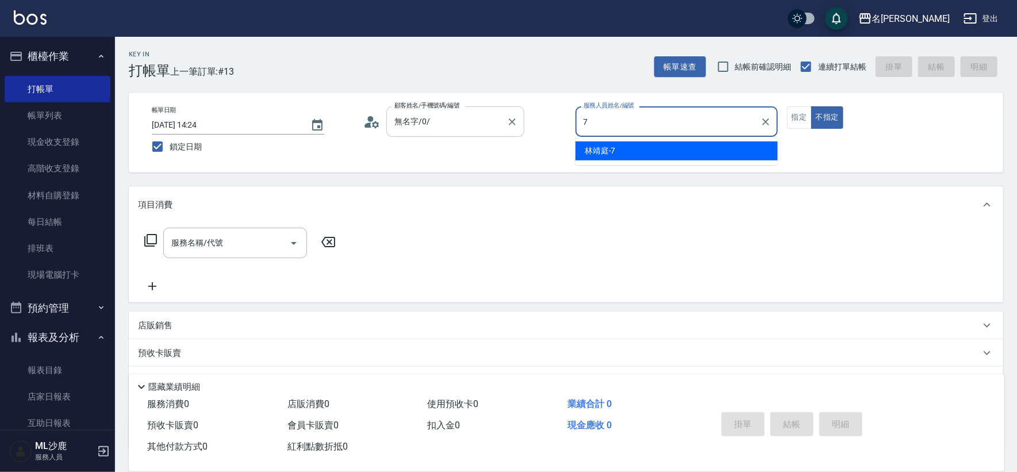
type input "[PERSON_NAME]-7"
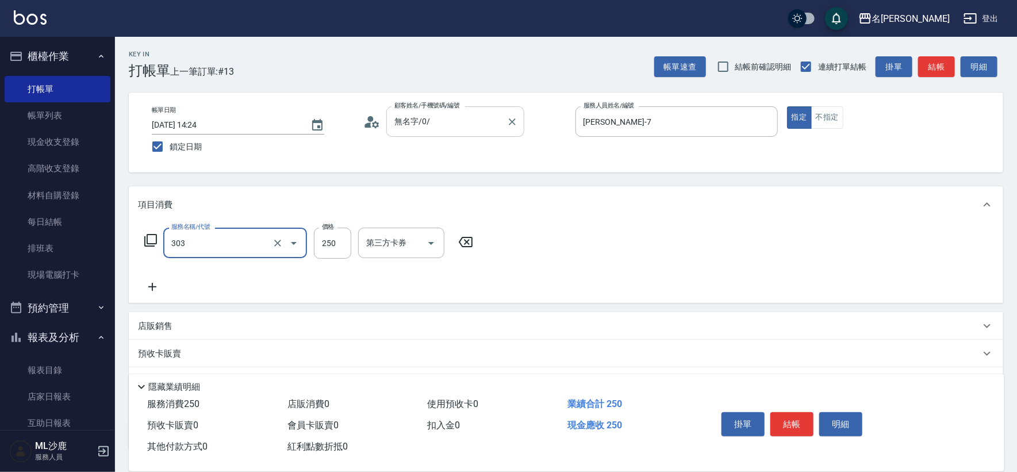
type input "剪髮(303)"
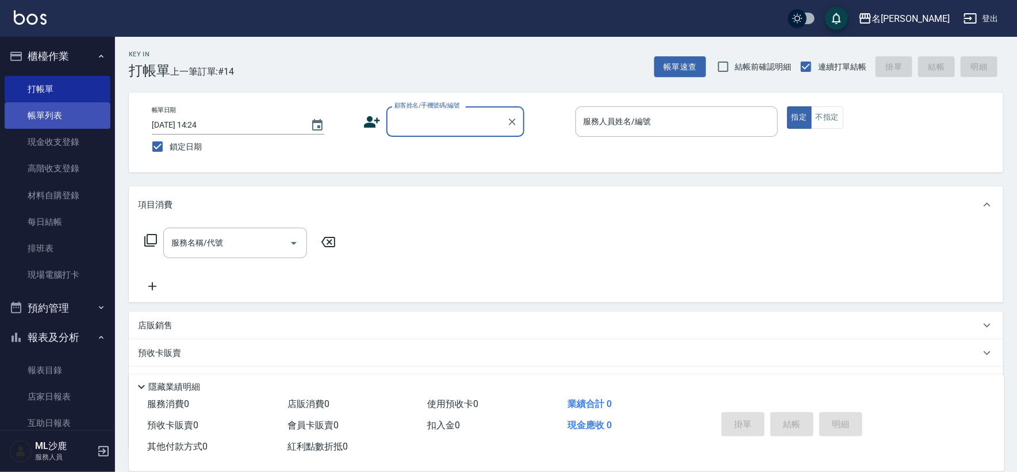
click at [47, 125] on link "帳單列表" at bounding box center [58, 115] width 106 height 26
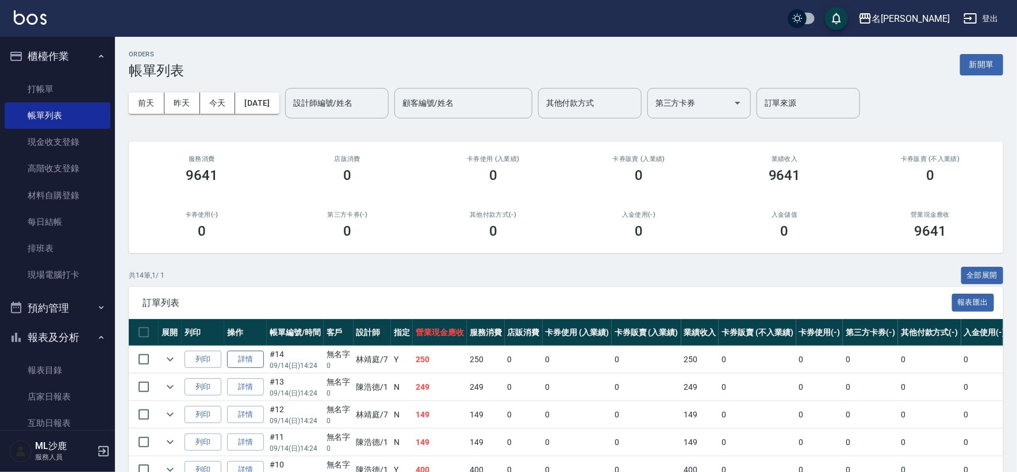
click at [248, 358] on link "詳情" at bounding box center [245, 360] width 37 height 18
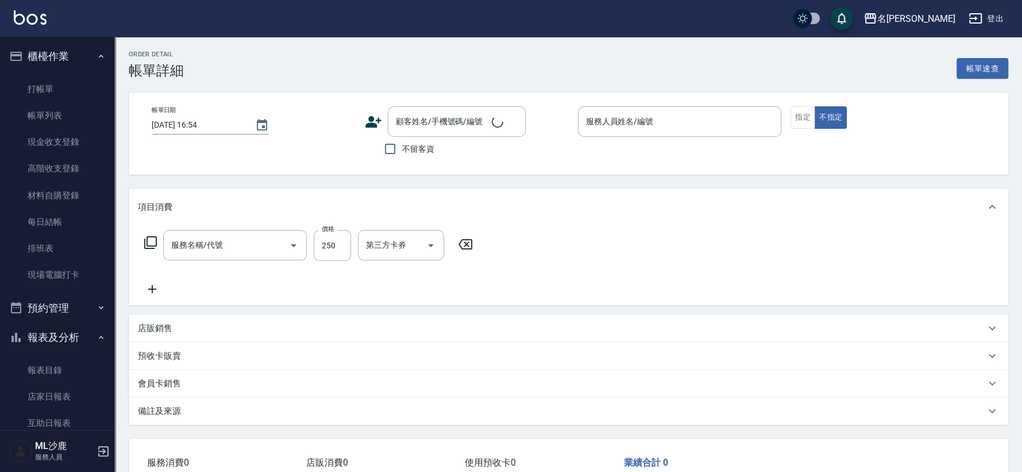
type input "[DATE] 14:24"
type input "[PERSON_NAME]-7"
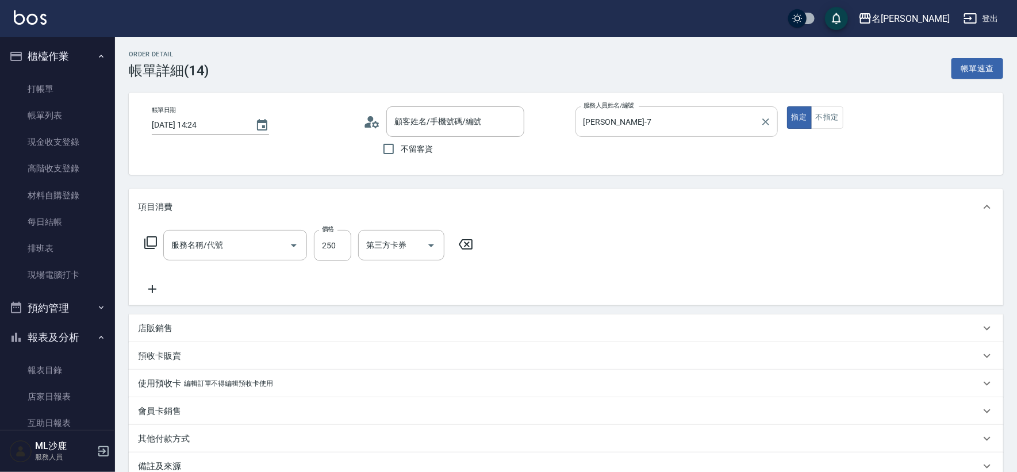
type input "剪髮(303)"
type input "無名字/0/"
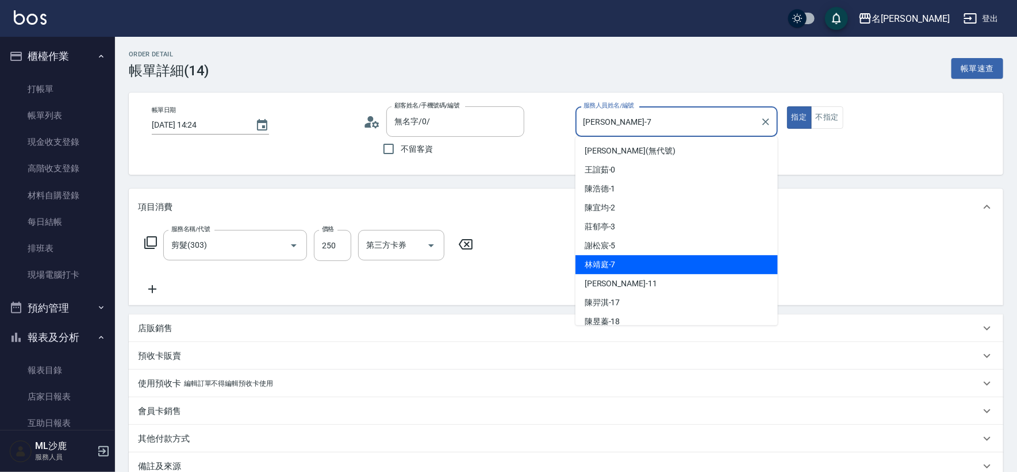
click at [669, 127] on input "[PERSON_NAME]-7" at bounding box center [667, 121] width 175 height 20
click at [761, 124] on icon "Clear" at bounding box center [765, 121] width 11 height 11
click at [755, 124] on input "服務人員姓名/編號" at bounding box center [667, 121] width 175 height 20
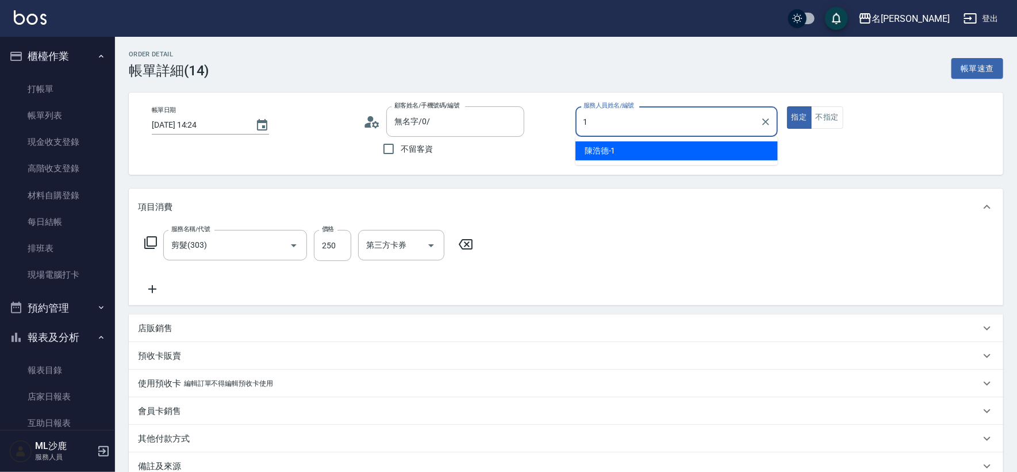
type input "[PERSON_NAME]1"
type button "true"
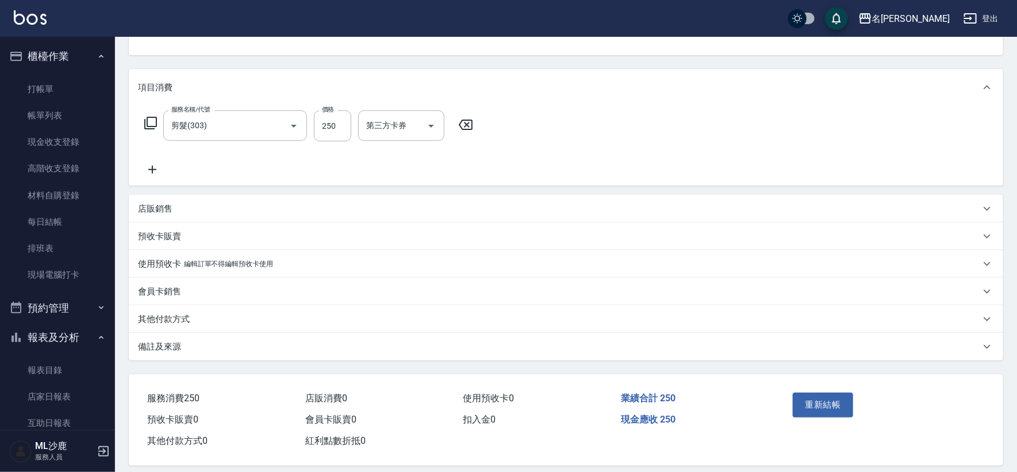
scroll to position [128, 0]
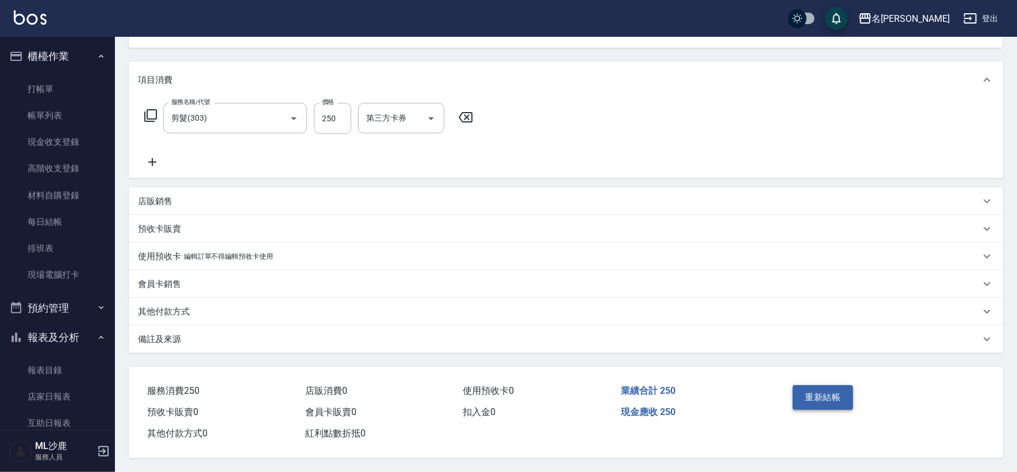
click at [822, 402] on button "重新結帳" at bounding box center [822, 397] width 61 height 24
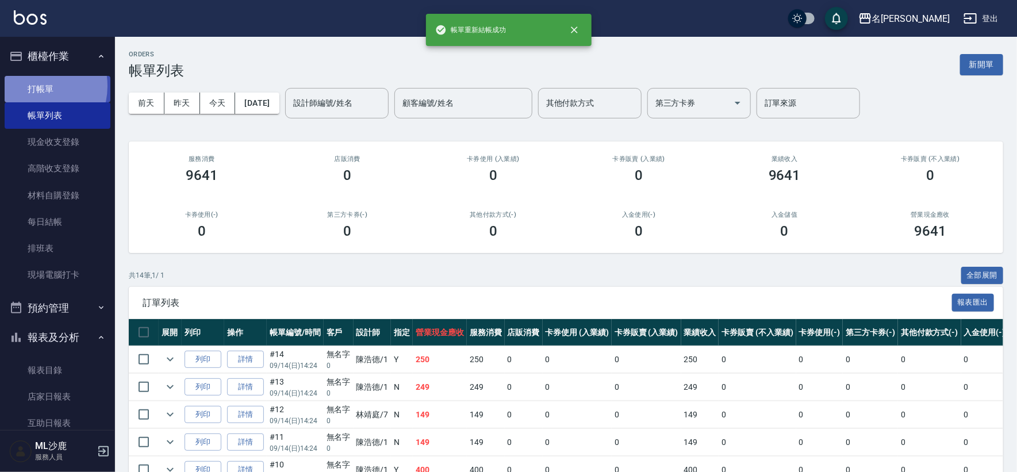
click at [34, 86] on link "打帳單" at bounding box center [58, 89] width 106 height 26
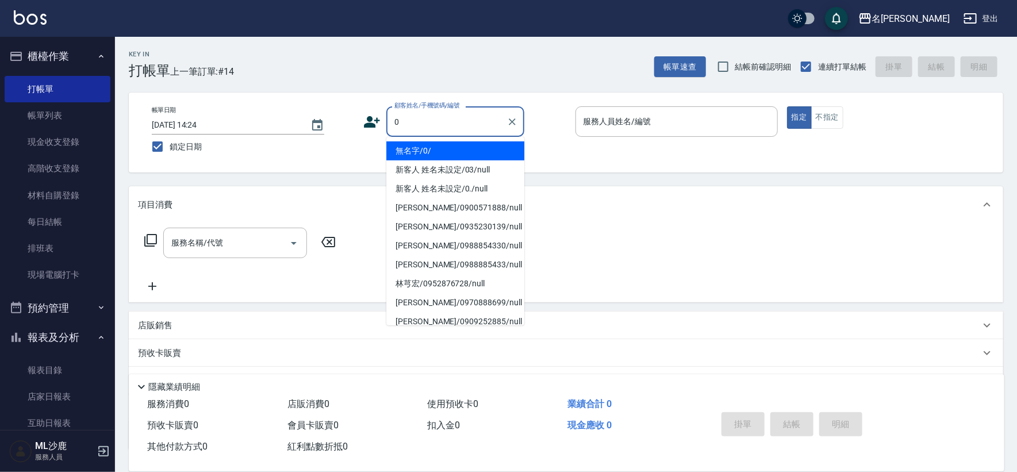
type input "無名字/0/"
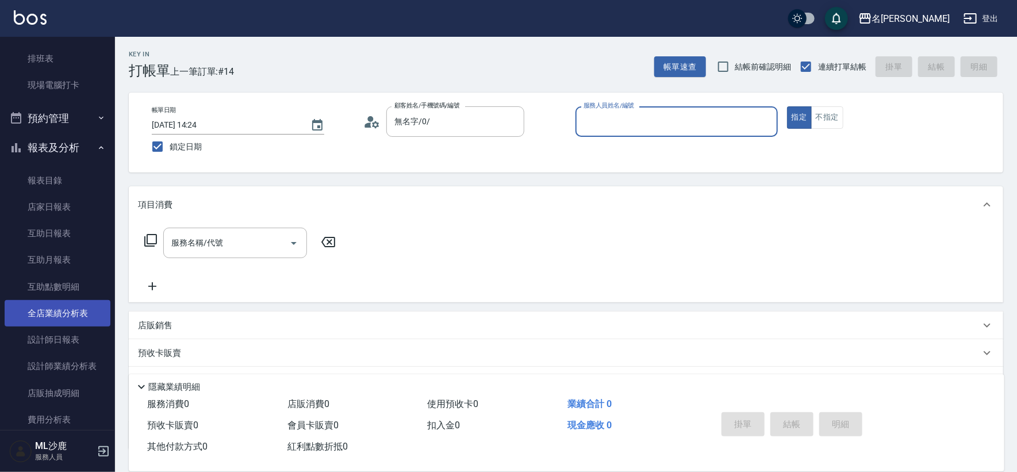
scroll to position [191, 0]
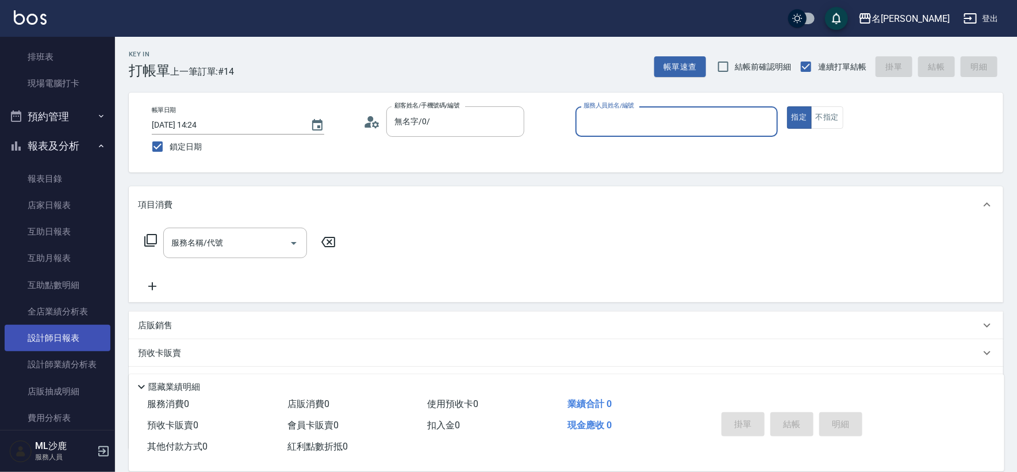
click at [57, 341] on link "設計師日報表" at bounding box center [58, 338] width 106 height 26
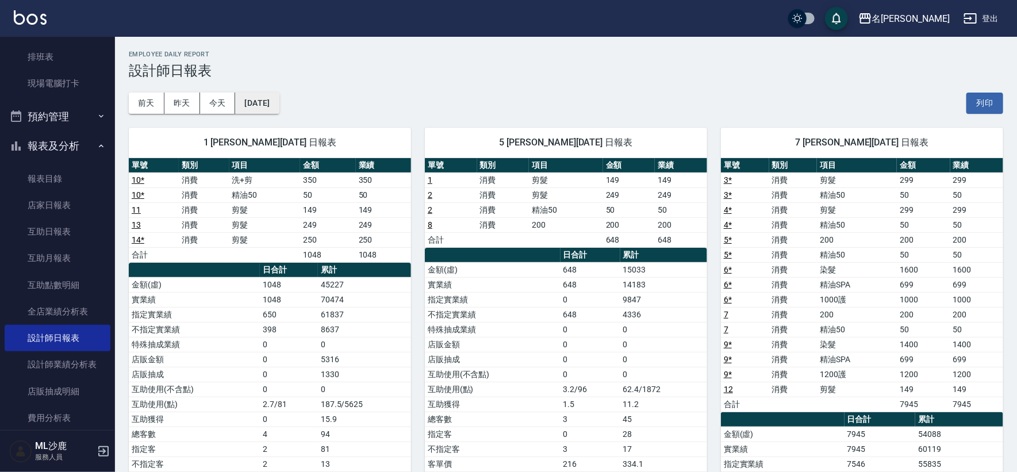
click at [264, 110] on button "[DATE]" at bounding box center [257, 103] width 44 height 21
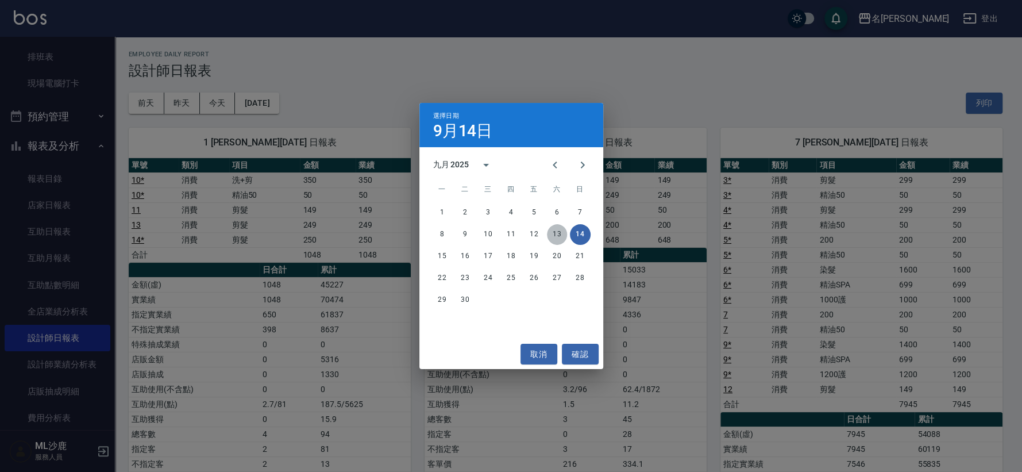
click at [561, 227] on button "13" at bounding box center [557, 234] width 21 height 21
click at [561, 227] on div "名留沙鹿 [DATE] 設計師日報表 列印時間： [DATE][PHONE_NUMBER]:18 Employee Daily Report 設計師日報表 […" at bounding box center [508, 347] width 1017 height 694
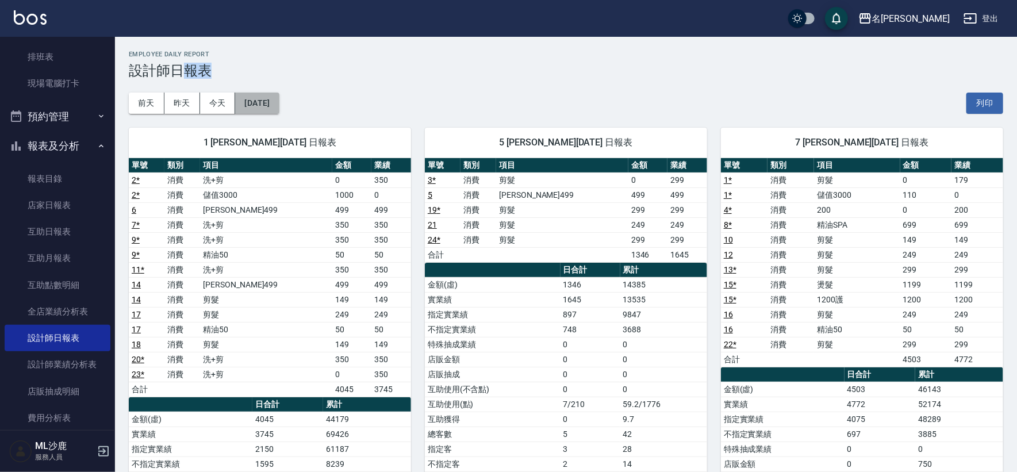
click at [273, 106] on button "[DATE]" at bounding box center [257, 103] width 44 height 21
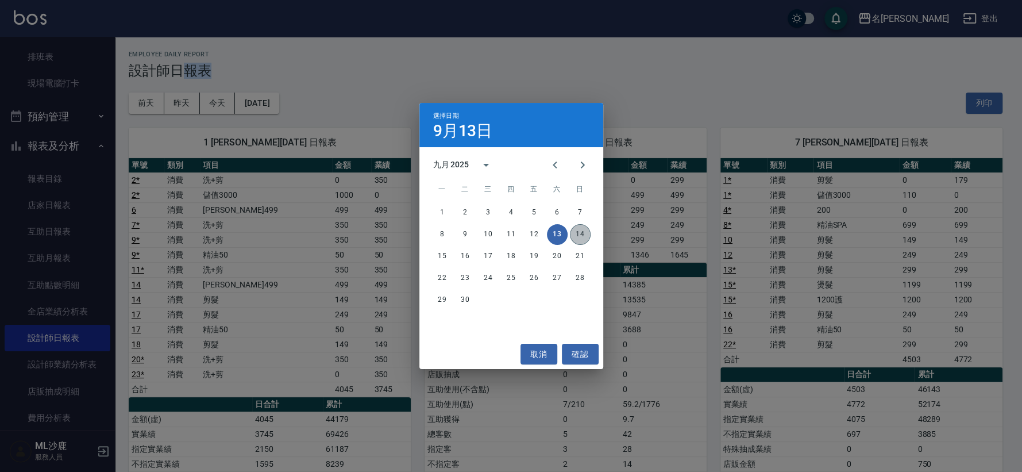
click at [579, 229] on button "14" at bounding box center [580, 234] width 21 height 21
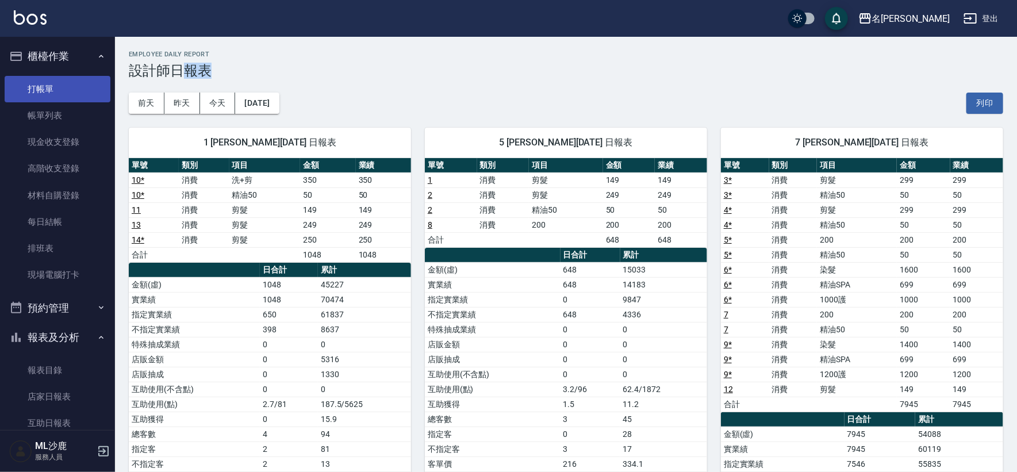
click at [55, 79] on link "打帳單" at bounding box center [58, 89] width 106 height 26
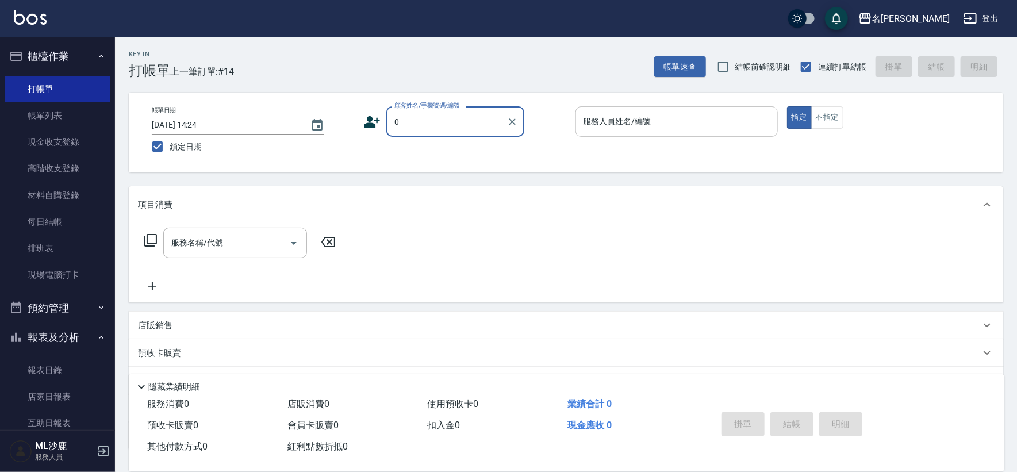
type input "無名字/0/"
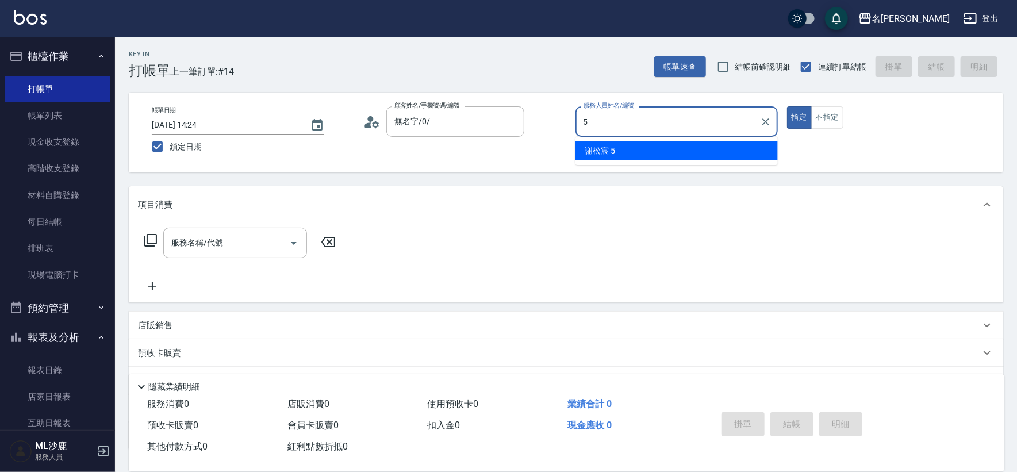
type input "[PERSON_NAME]-5"
type button "true"
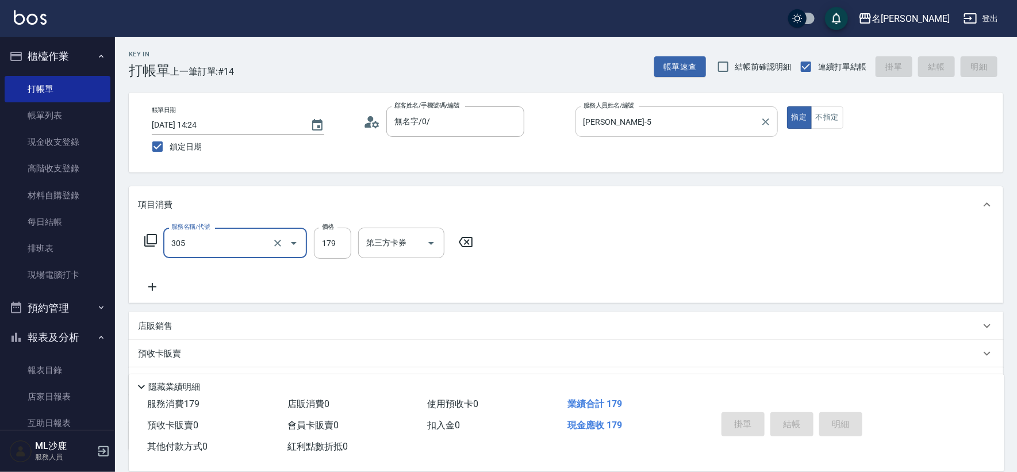
type input "305"
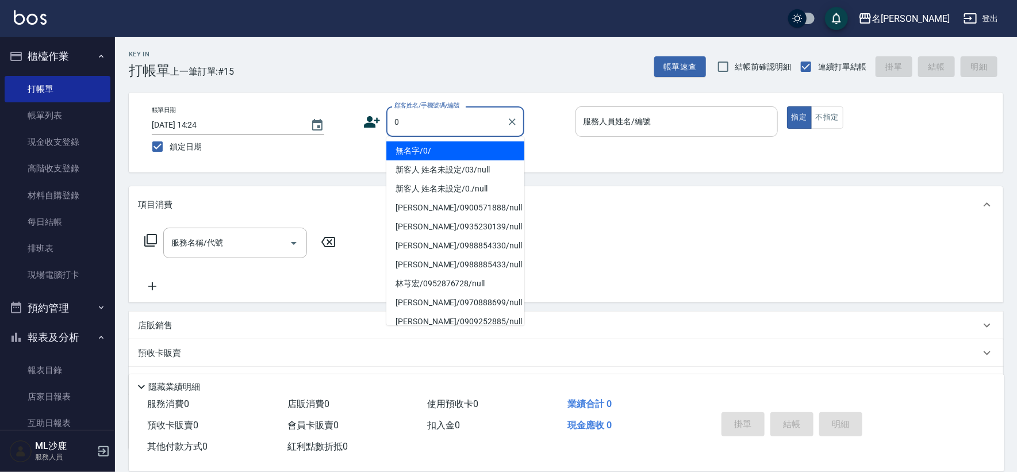
type input "無名字/0/"
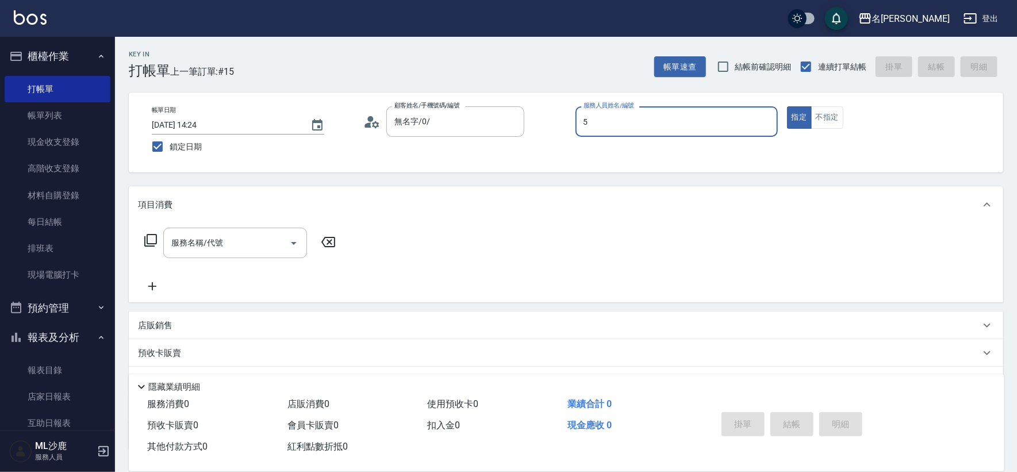
type input "[PERSON_NAME]-5"
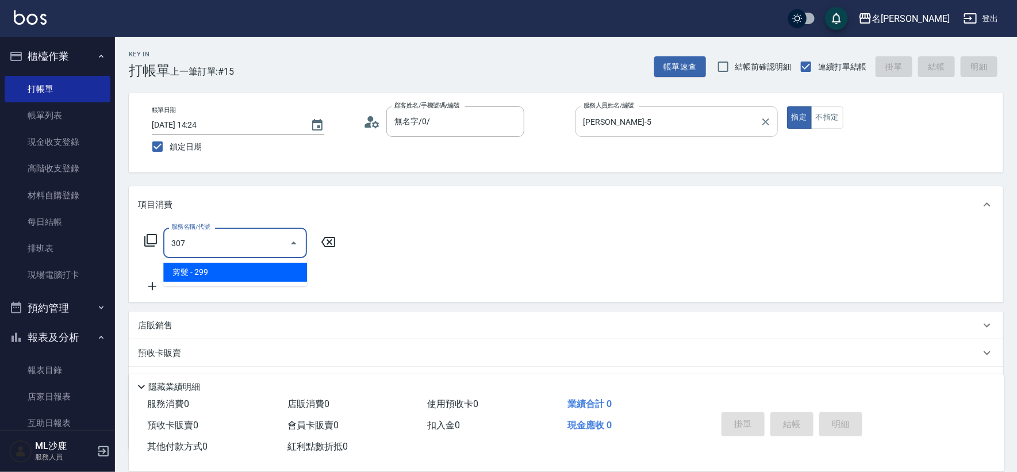
type input "剪髮(307)"
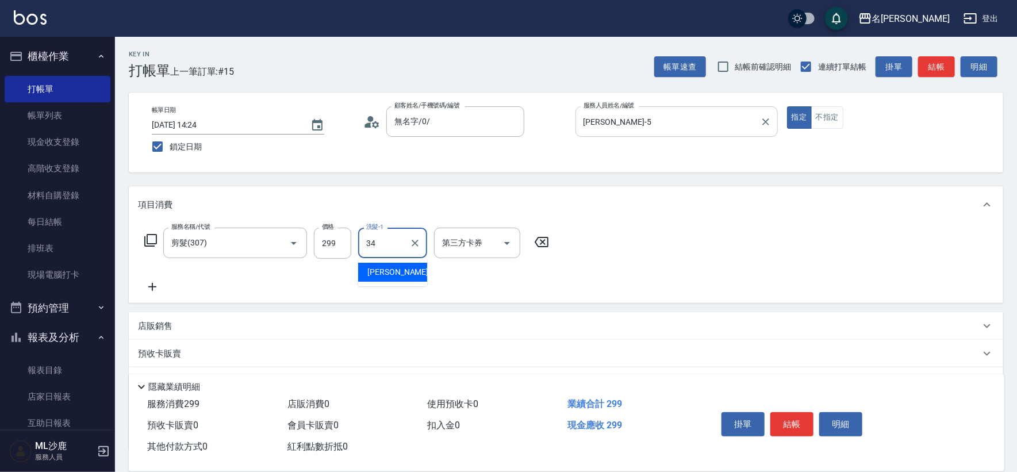
type input "[PERSON_NAME]-34"
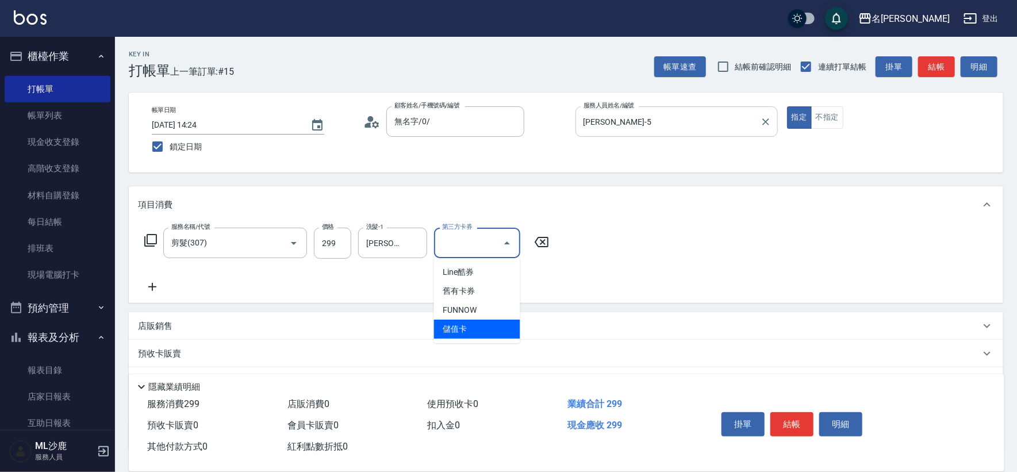
type input "儲值卡"
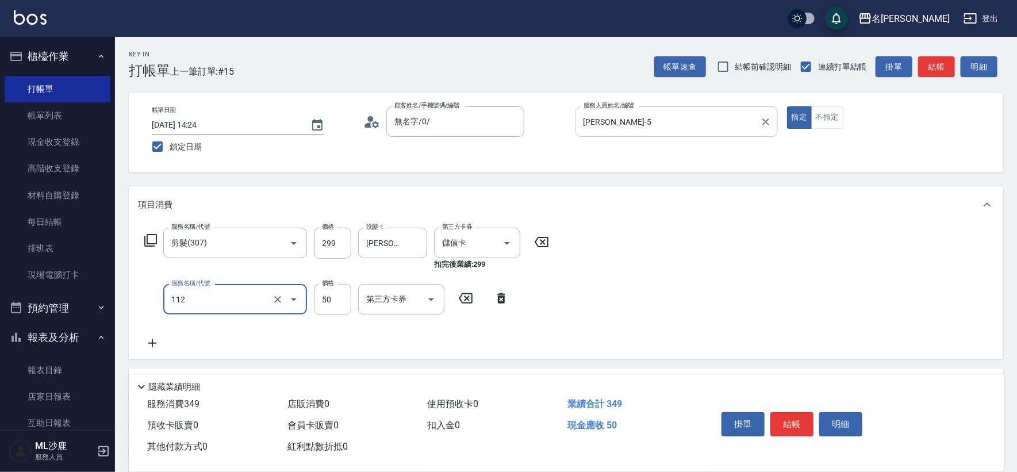
type input "精油50(112)"
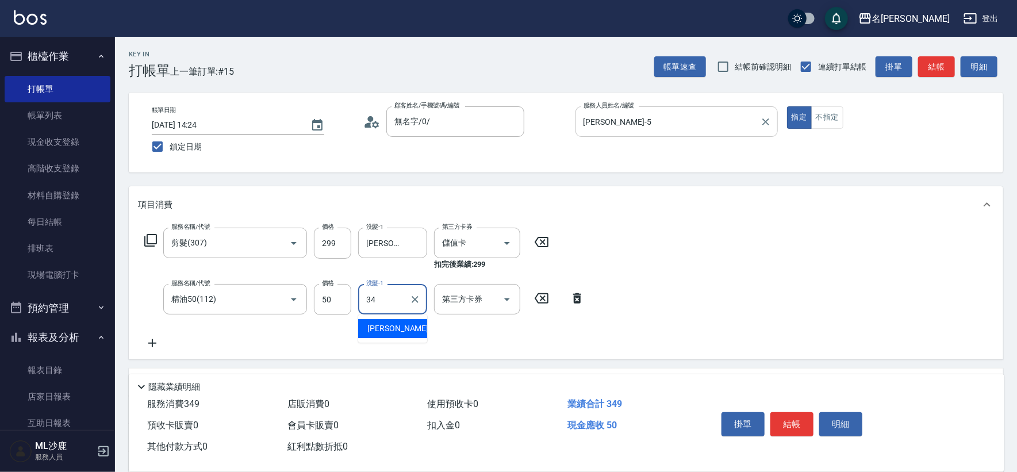
type input "[PERSON_NAME]-34"
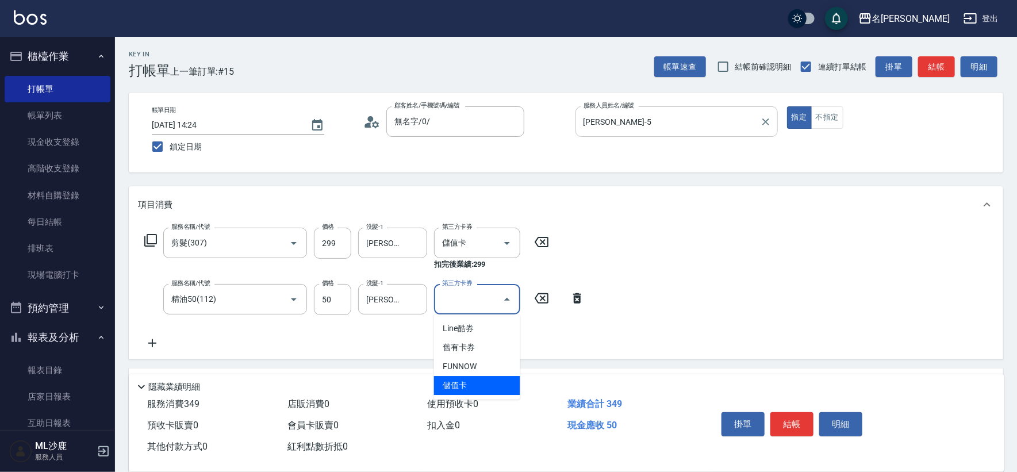
type input "儲值卡"
